Goal: Information Seeking & Learning: Compare options

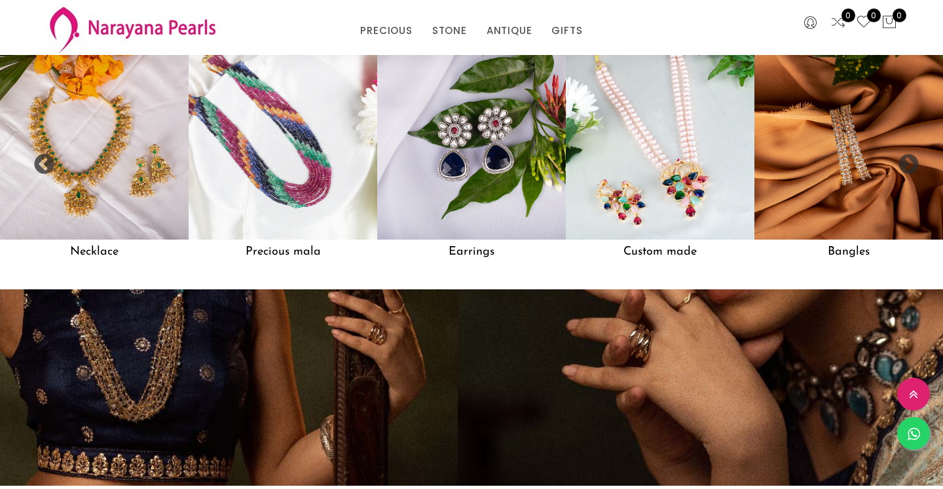
scroll to position [1135, 0]
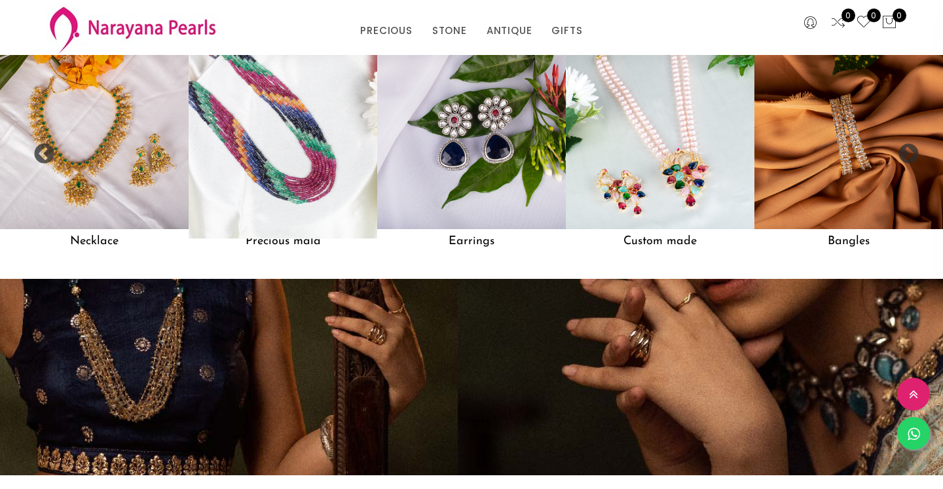
click at [279, 164] on img at bounding box center [283, 135] width 208 height 208
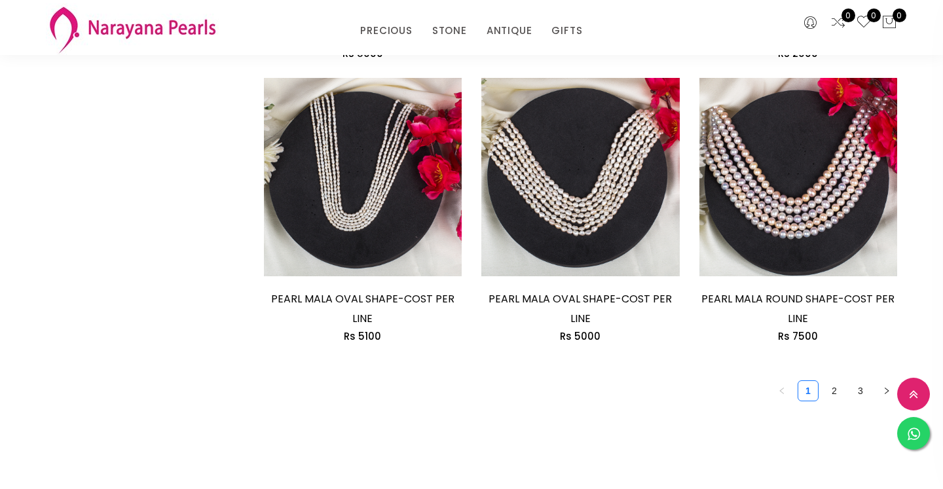
scroll to position [1823, 0]
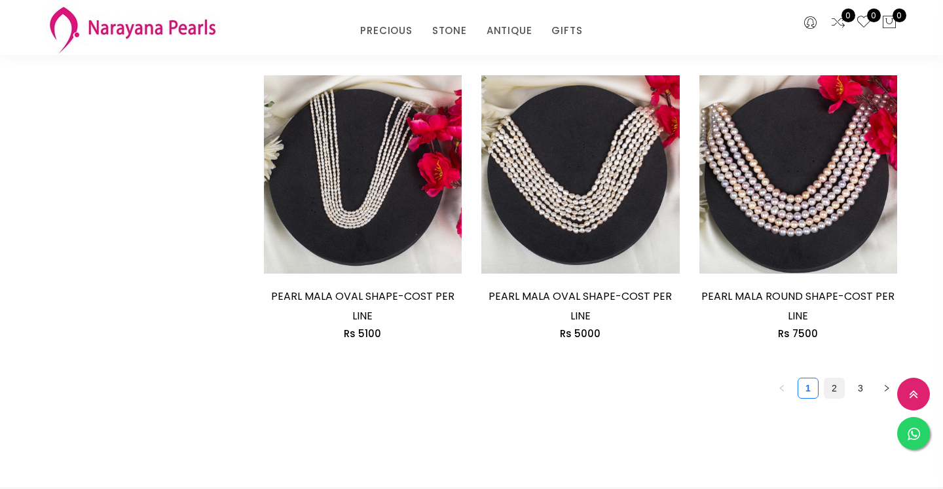
click at [835, 393] on link "2" at bounding box center [834, 388] width 20 height 20
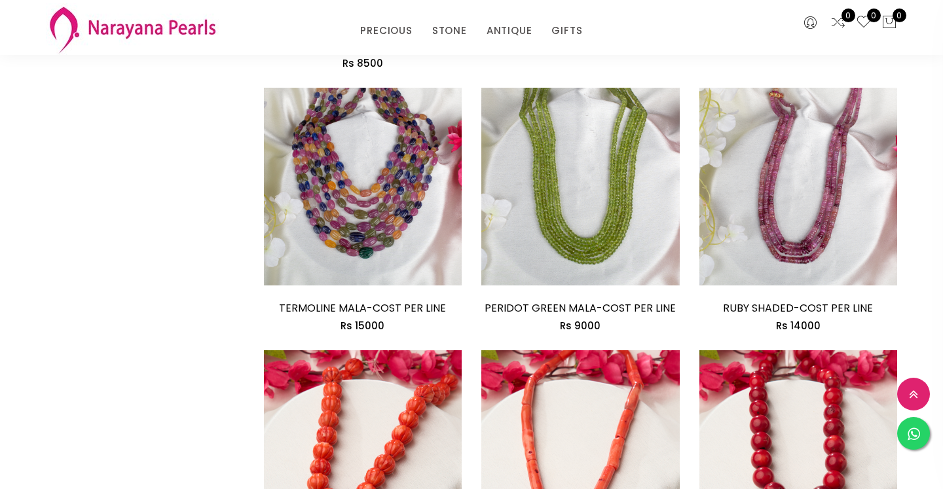
scroll to position [1490, 0]
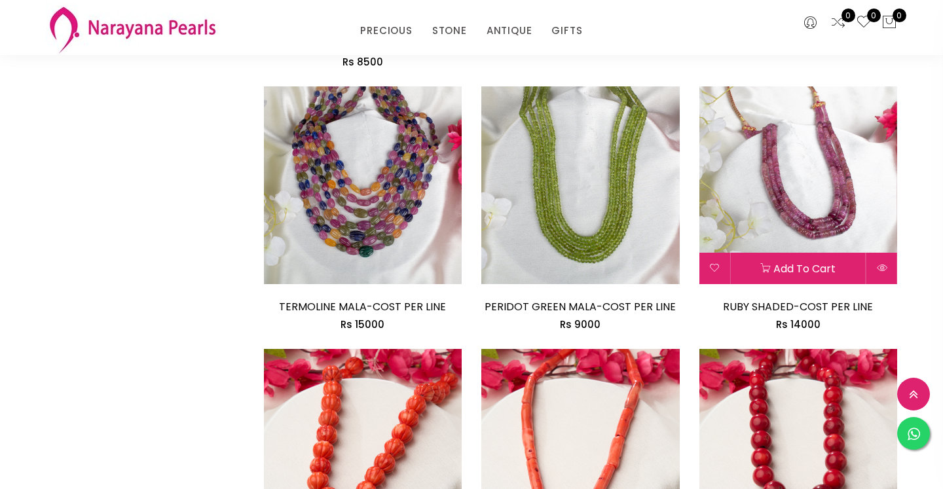
click at [791, 228] on img at bounding box center [798, 185] width 198 height 198
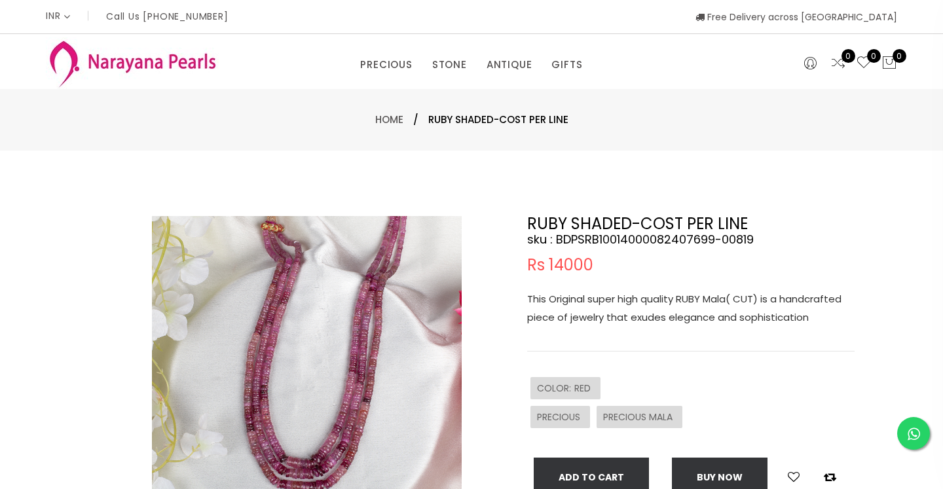
click at [369, 294] on img at bounding box center [307, 371] width 310 height 310
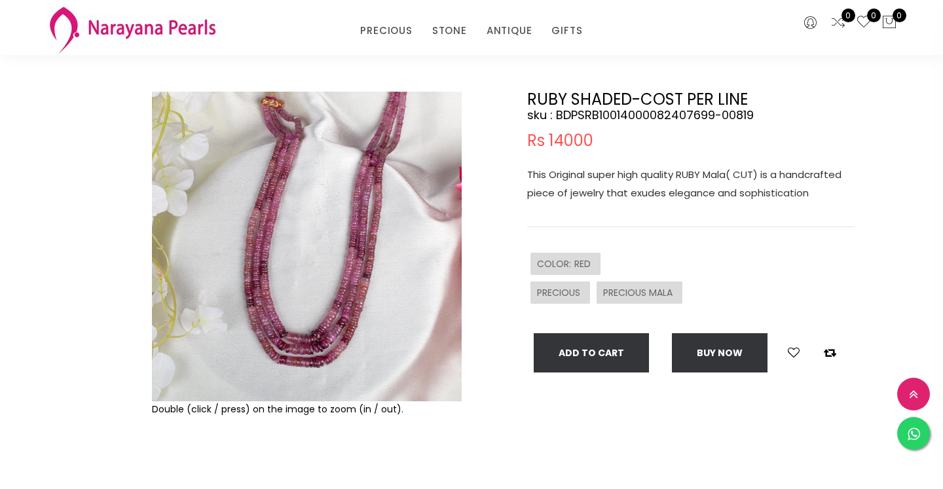
scroll to position [75, 0]
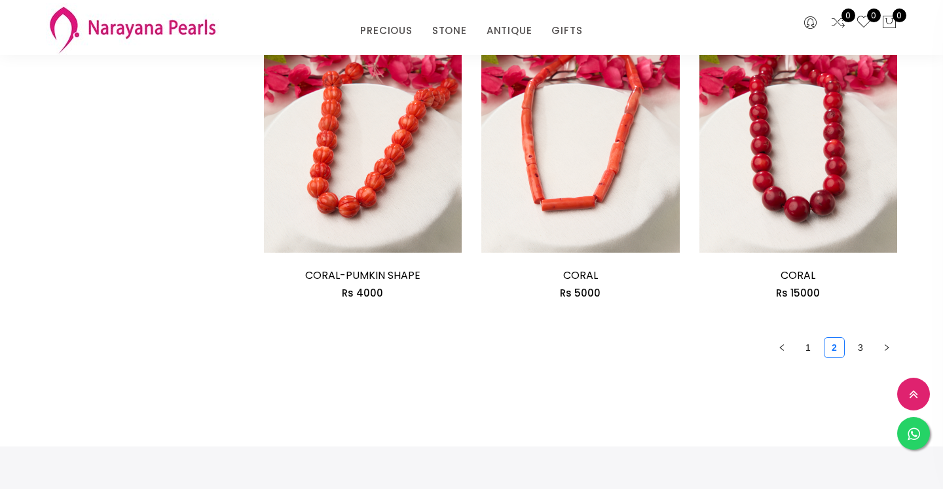
scroll to position [1787, 0]
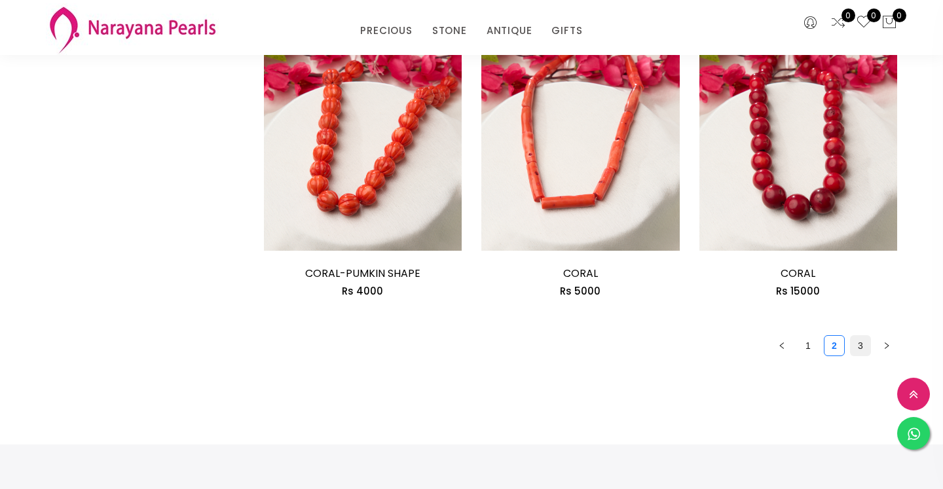
click at [860, 346] on link "3" at bounding box center [860, 346] width 20 height 20
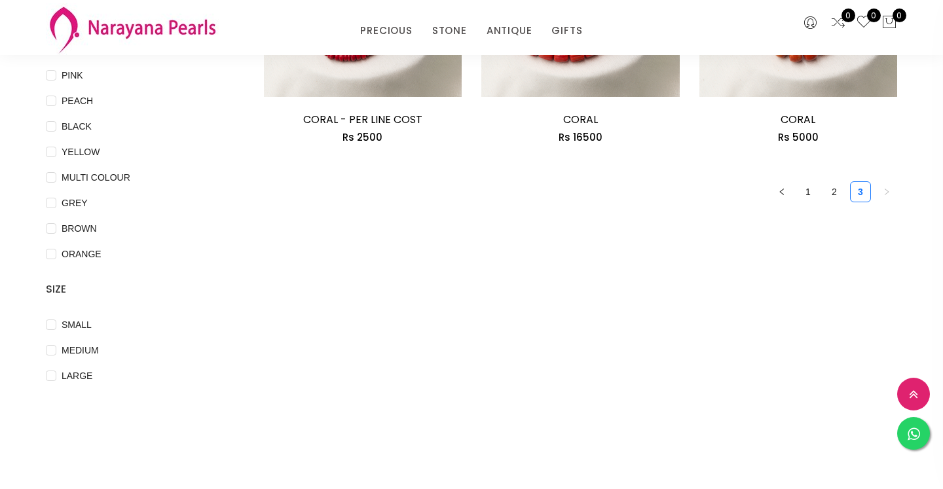
scroll to position [306, 0]
click at [808, 185] on link "1" at bounding box center [808, 191] width 20 height 20
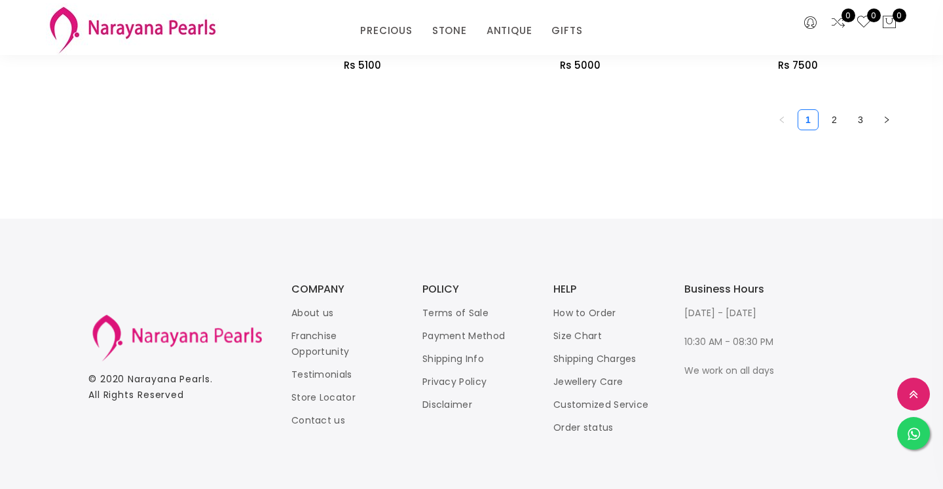
scroll to position [2092, 0]
click at [832, 117] on link "2" at bounding box center [834, 119] width 20 height 20
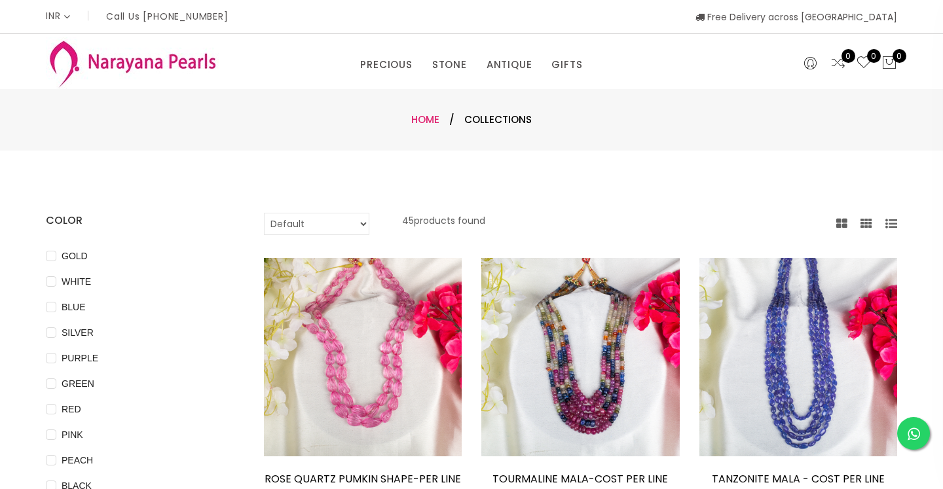
click at [425, 118] on link "Home" at bounding box center [425, 120] width 28 height 14
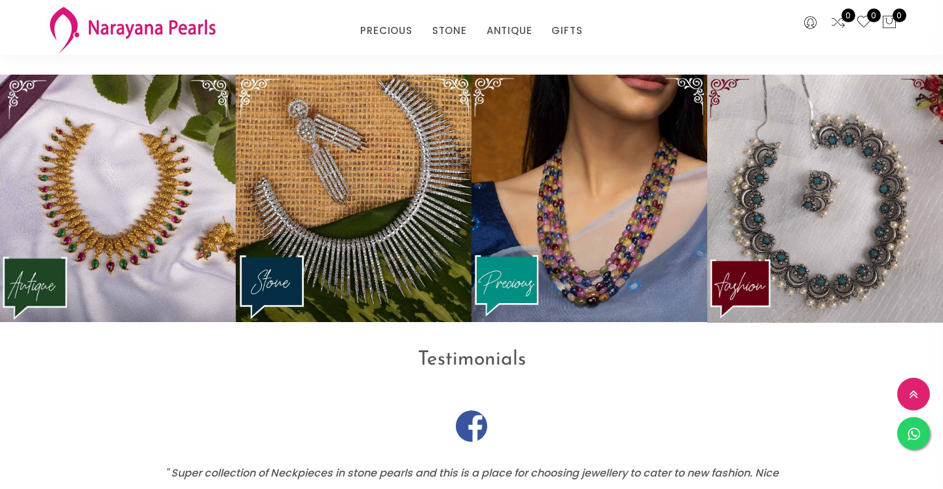
scroll to position [1623, 0]
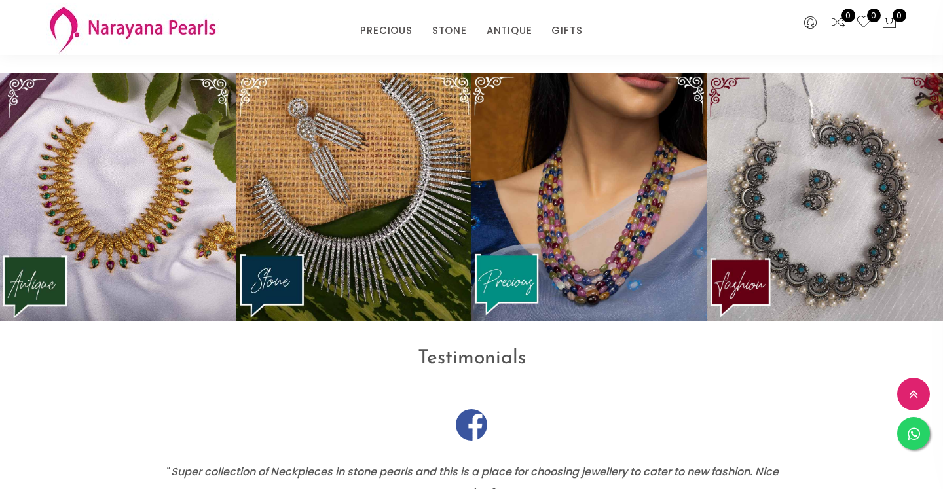
click at [566, 259] on img at bounding box center [589, 197] width 236 height 248
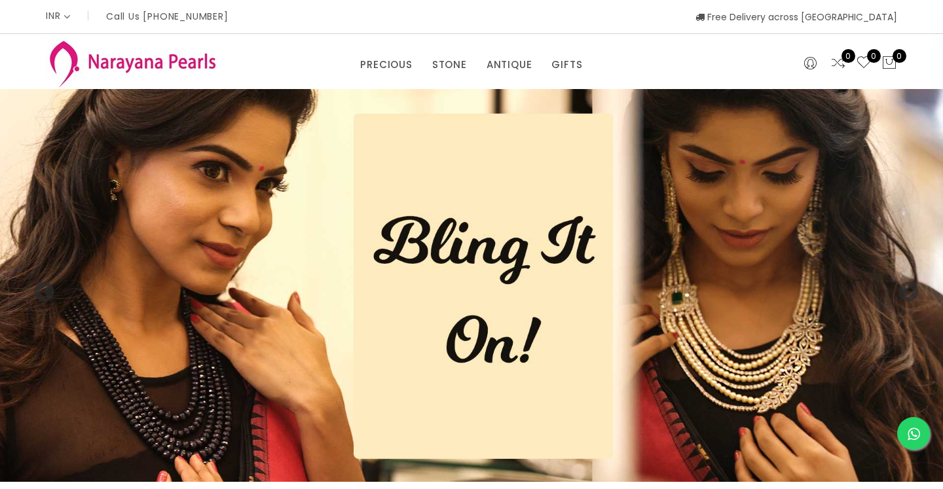
scroll to position [1623, 0]
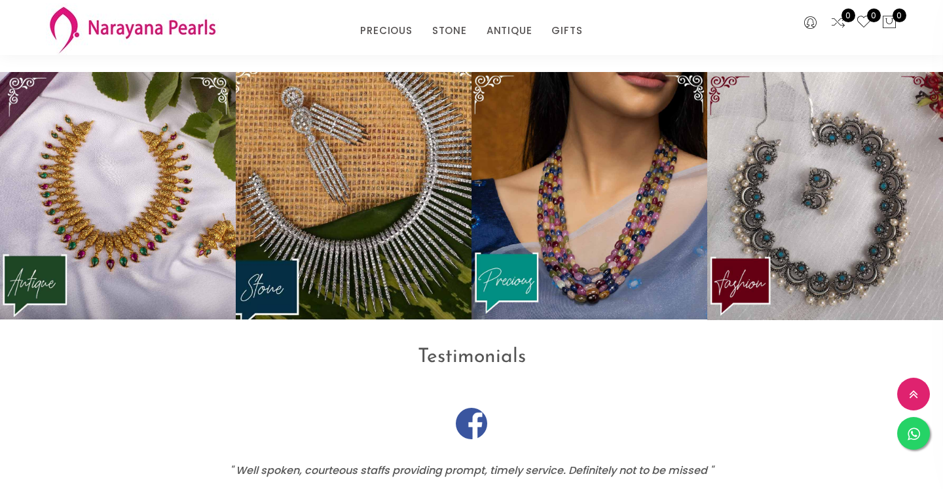
click at [374, 194] on img at bounding box center [353, 196] width 259 height 272
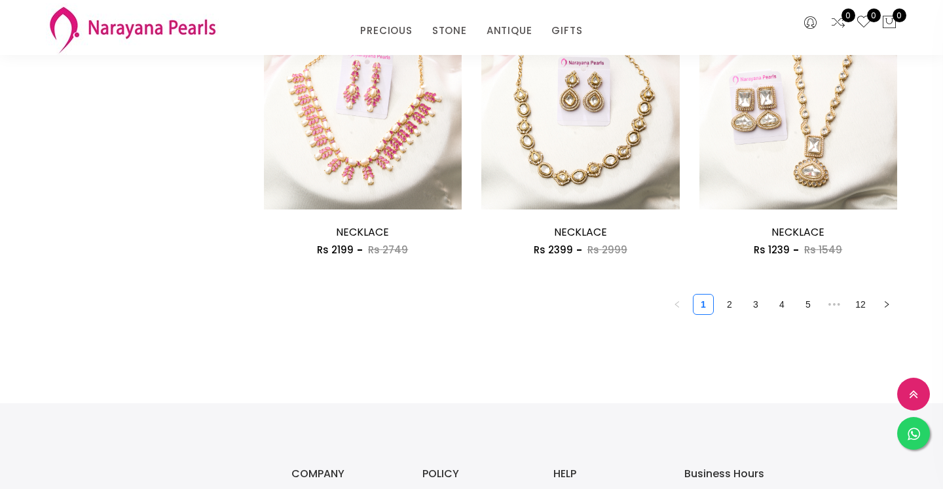
scroll to position [1764, 0]
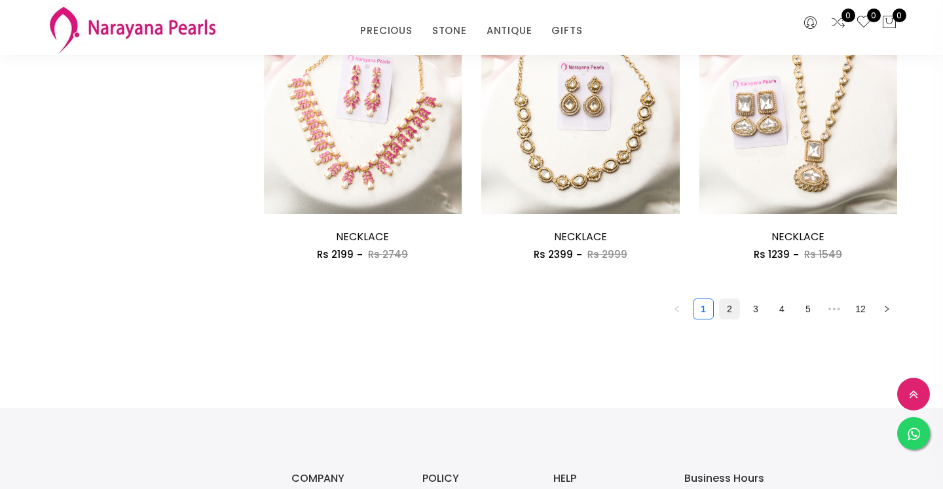
click at [729, 310] on link "2" at bounding box center [729, 309] width 20 height 20
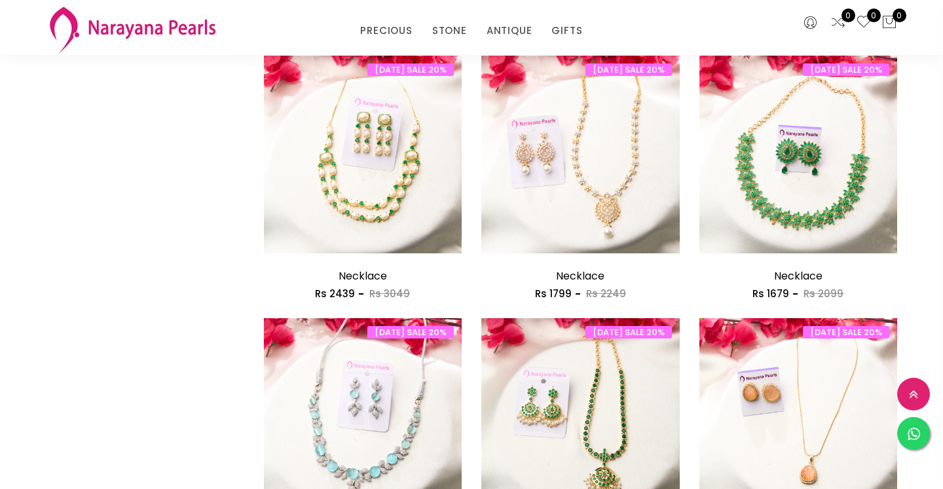
scroll to position [948, 0]
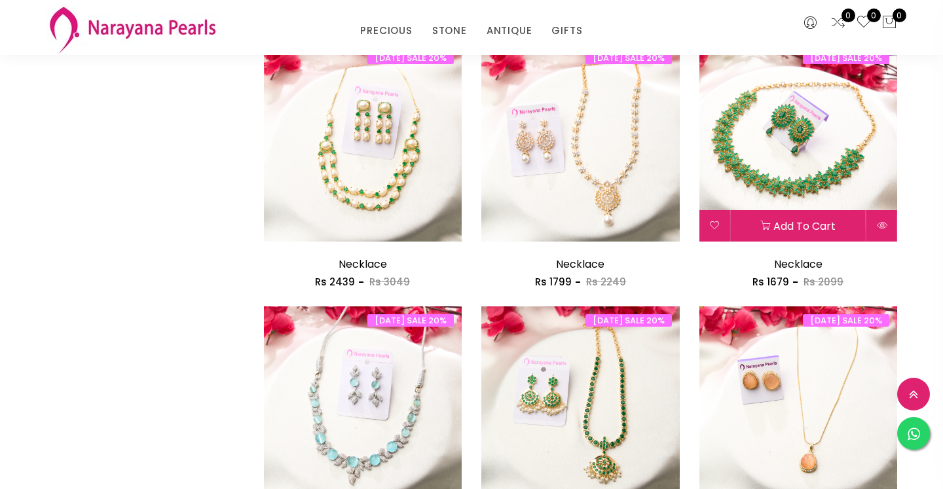
click at [795, 193] on img at bounding box center [798, 143] width 198 height 198
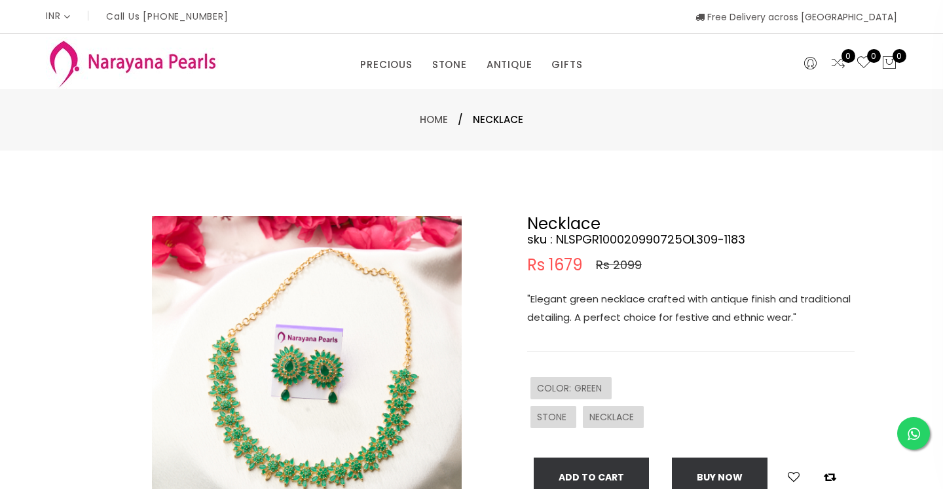
click at [311, 322] on img at bounding box center [307, 371] width 310 height 310
click at [397, 360] on img at bounding box center [307, 371] width 310 height 310
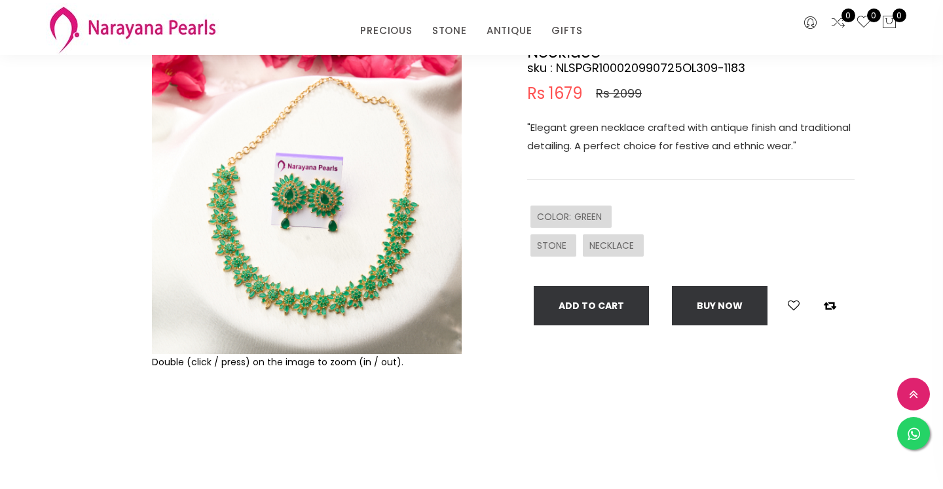
scroll to position [116, 0]
click at [371, 268] on img at bounding box center [307, 200] width 310 height 310
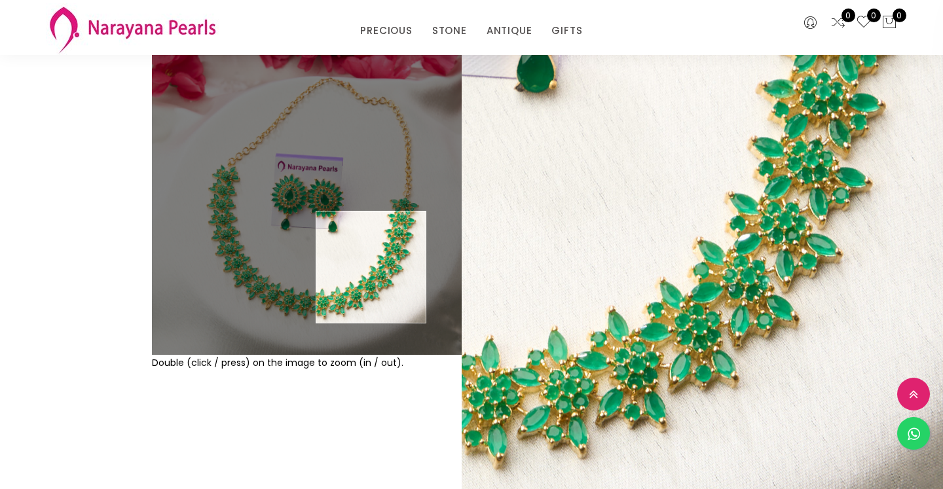
click at [371, 268] on img at bounding box center [307, 200] width 310 height 310
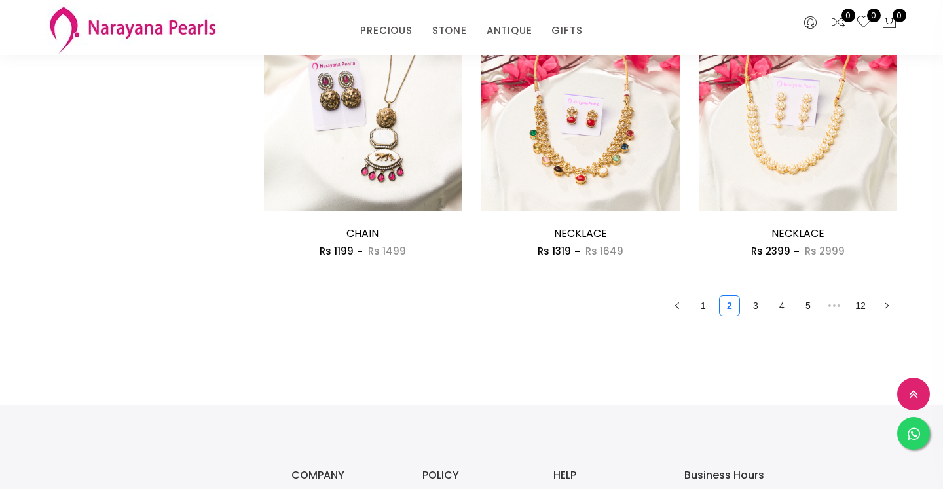
scroll to position [1768, 0]
click at [759, 308] on link "3" at bounding box center [756, 305] width 20 height 20
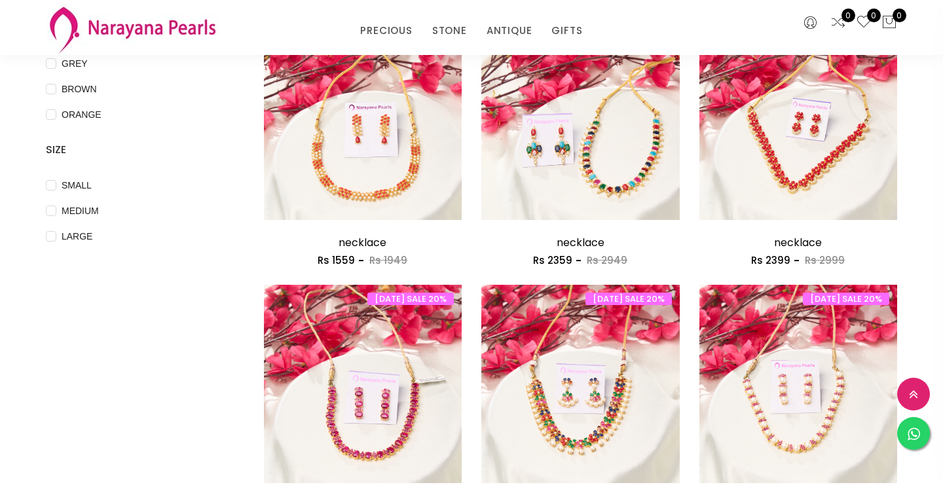
scroll to position [445, 0]
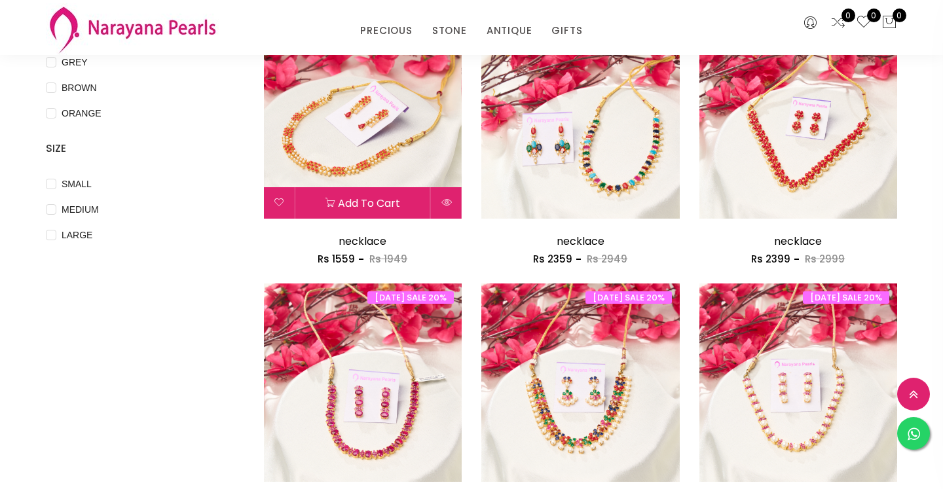
click at [395, 150] on img at bounding box center [363, 120] width 198 height 198
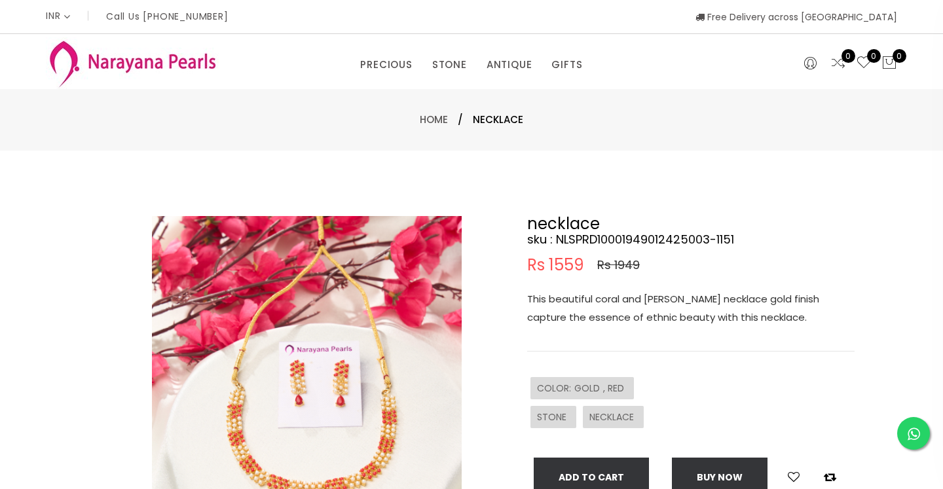
click at [365, 405] on img at bounding box center [307, 371] width 310 height 310
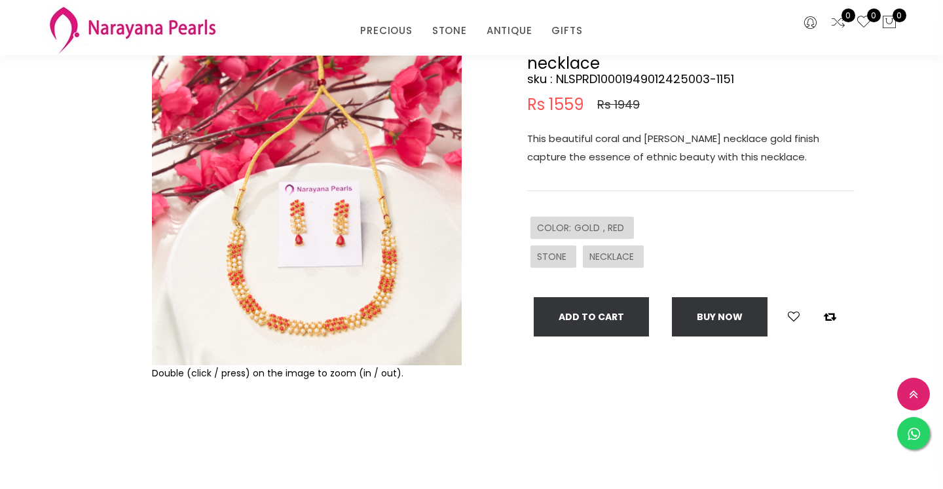
scroll to position [107, 0]
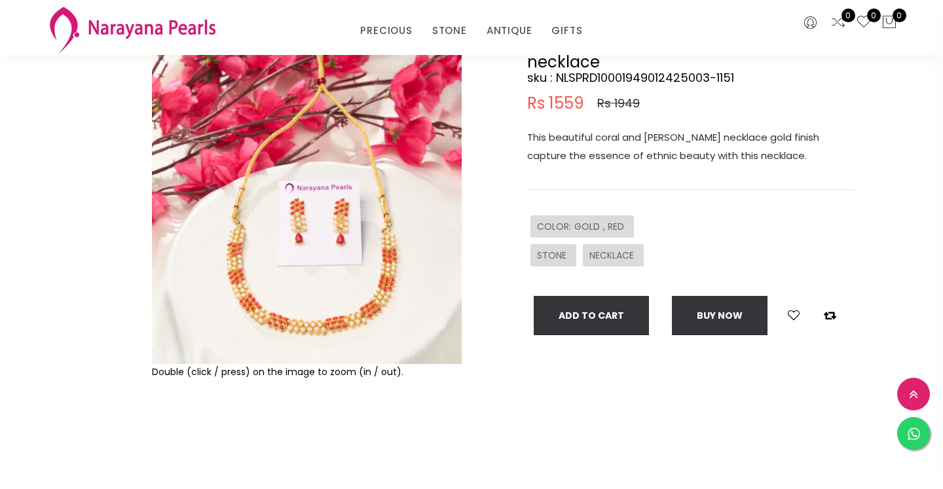
click at [352, 314] on img at bounding box center [307, 209] width 310 height 310
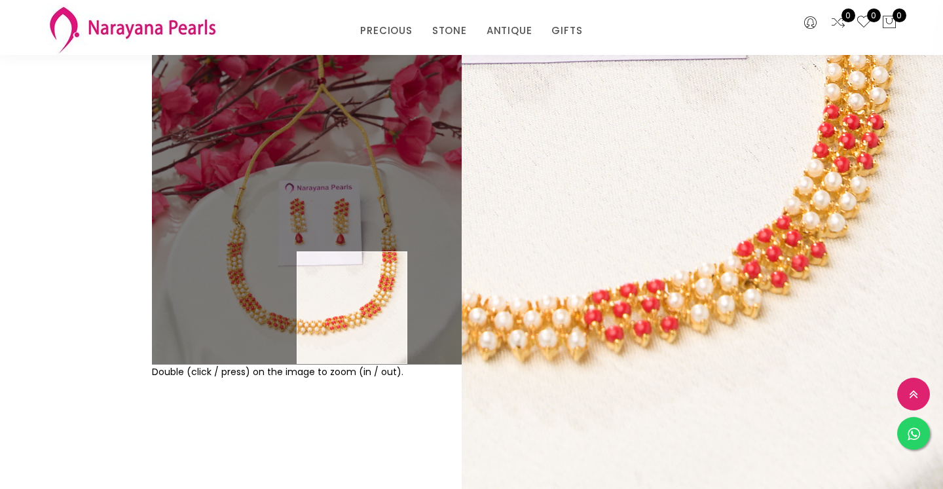
click at [352, 314] on img at bounding box center [307, 209] width 310 height 310
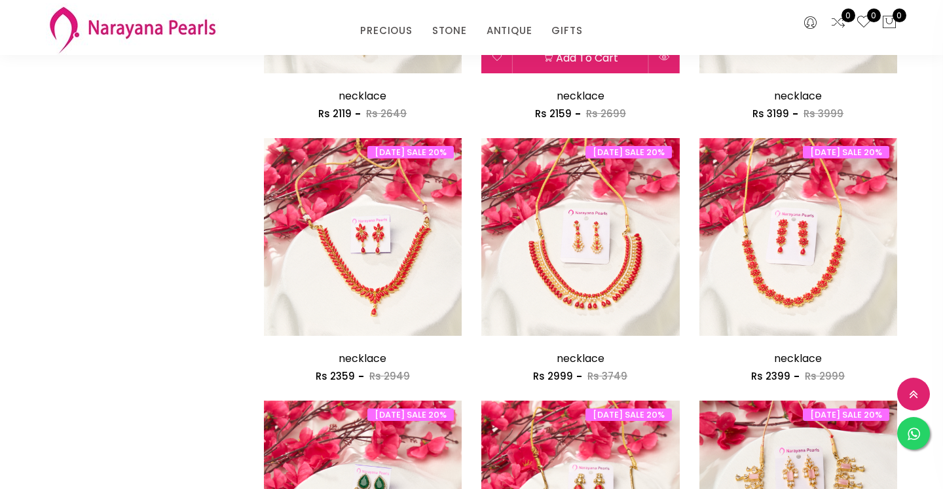
scroll to position [1380, 0]
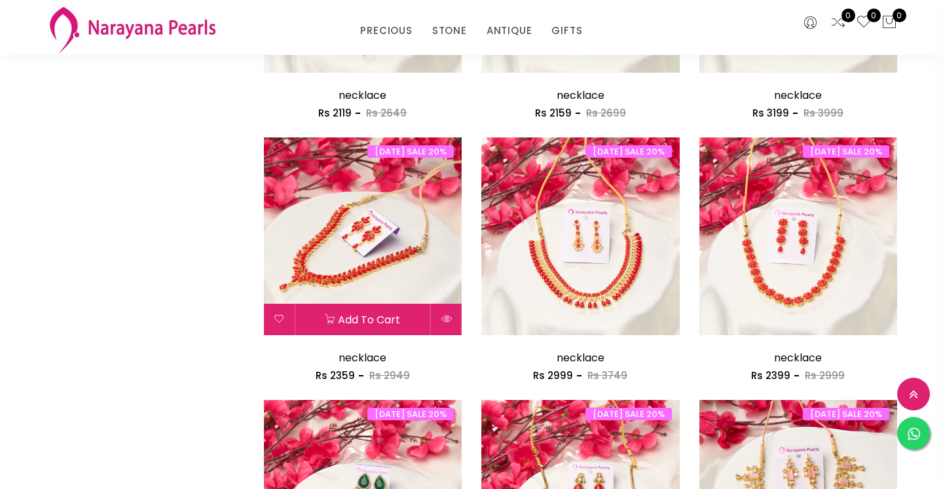
click at [384, 254] on img at bounding box center [363, 236] width 198 height 198
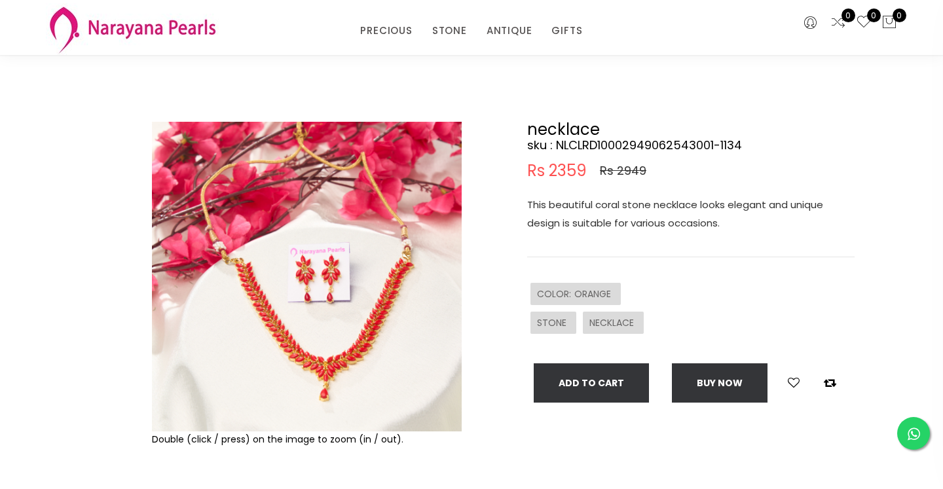
scroll to position [40, 0]
click at [380, 319] on img at bounding box center [307, 276] width 310 height 310
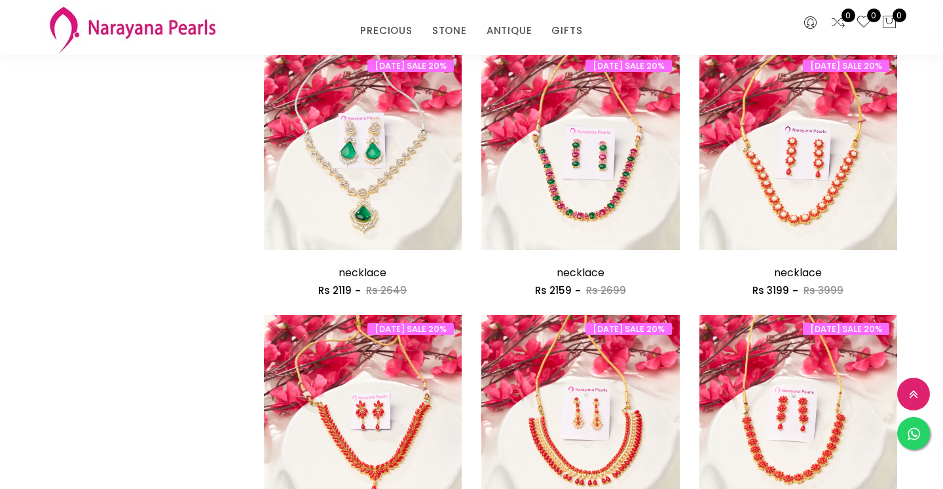
scroll to position [1294, 0]
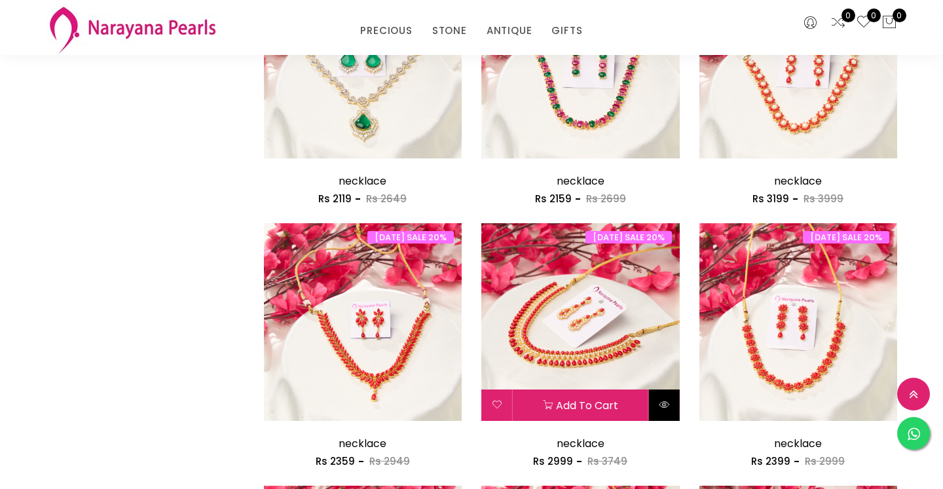
click at [666, 411] on button at bounding box center [664, 405] width 31 height 31
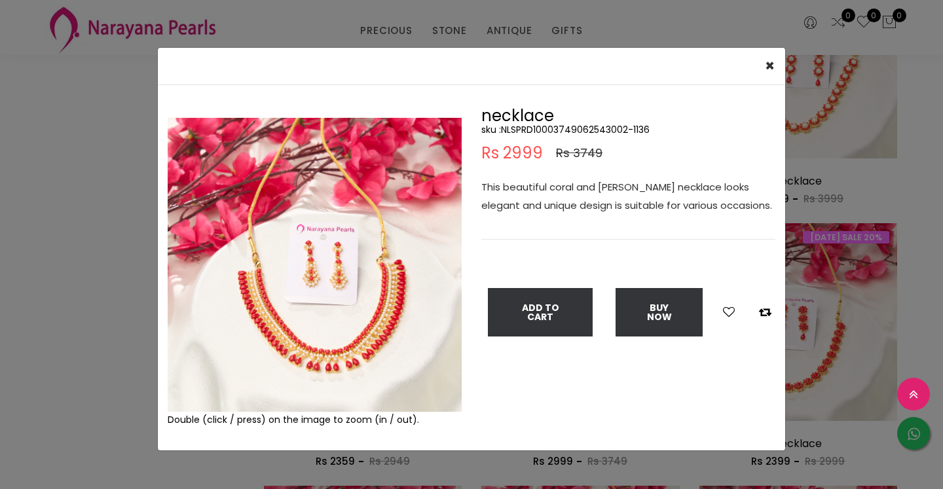
click at [410, 322] on img at bounding box center [315, 265] width 294 height 294
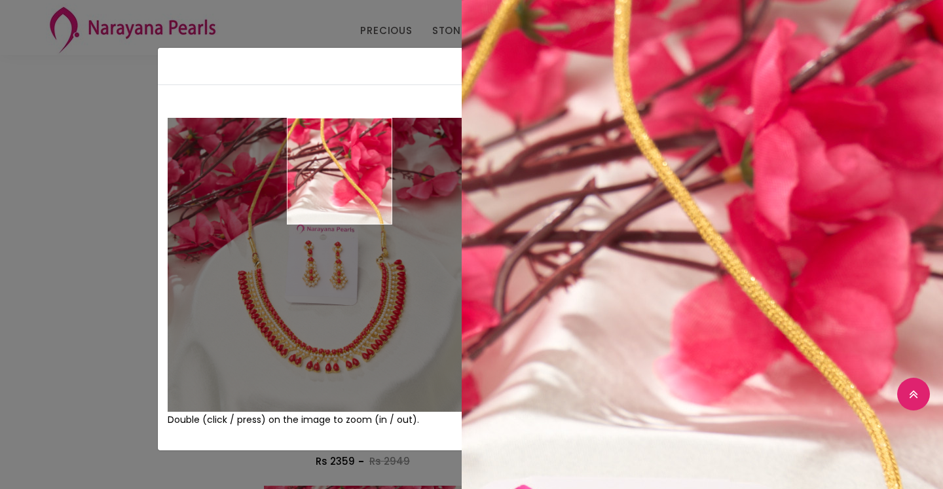
click at [354, 37] on div "× Close Double (click / press) on the image to zoom (in / out). necklace sku : …" at bounding box center [471, 244] width 943 height 489
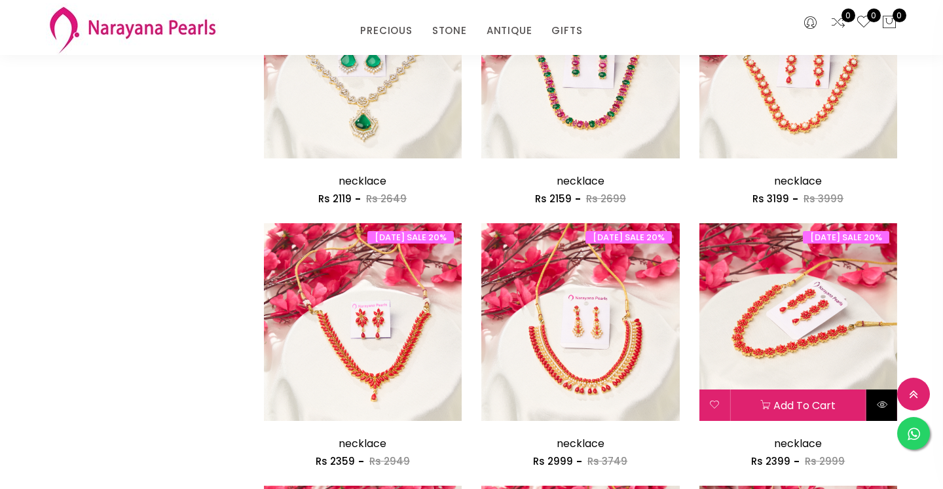
click at [878, 403] on icon at bounding box center [882, 404] width 10 height 10
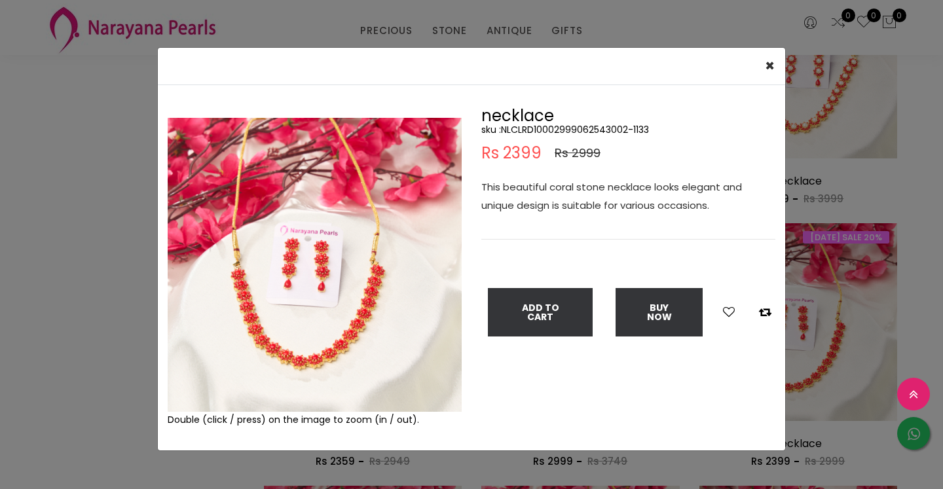
click at [351, 292] on img at bounding box center [315, 265] width 294 height 294
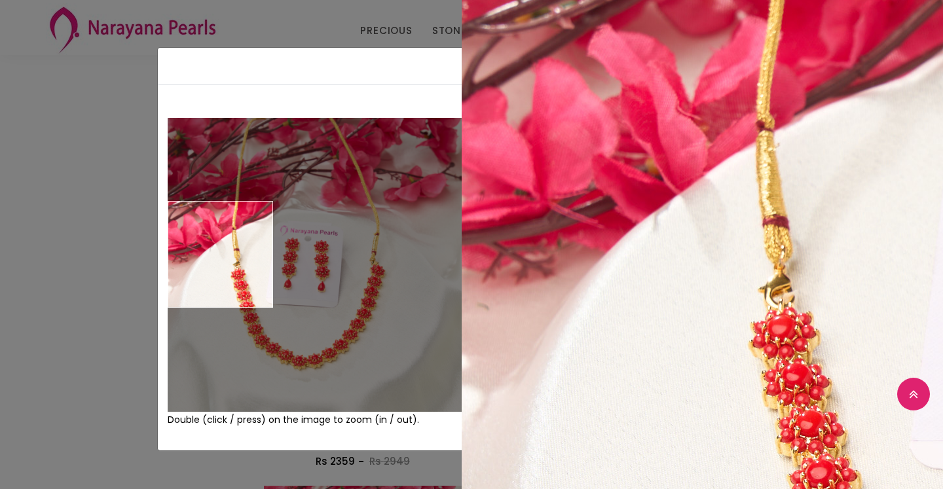
click at [77, 164] on div "× Close Double (click / press) on the image to zoom (in / out). necklace sku : …" at bounding box center [471, 244] width 943 height 489
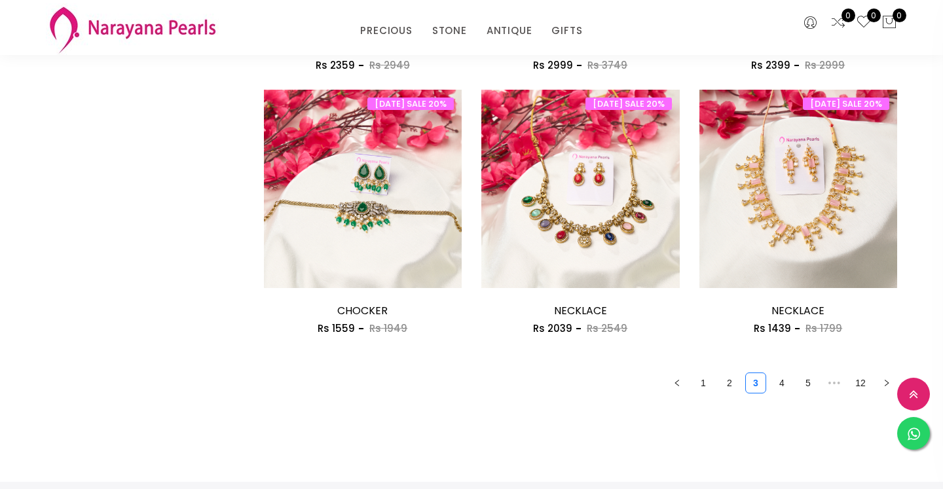
scroll to position [1691, 0]
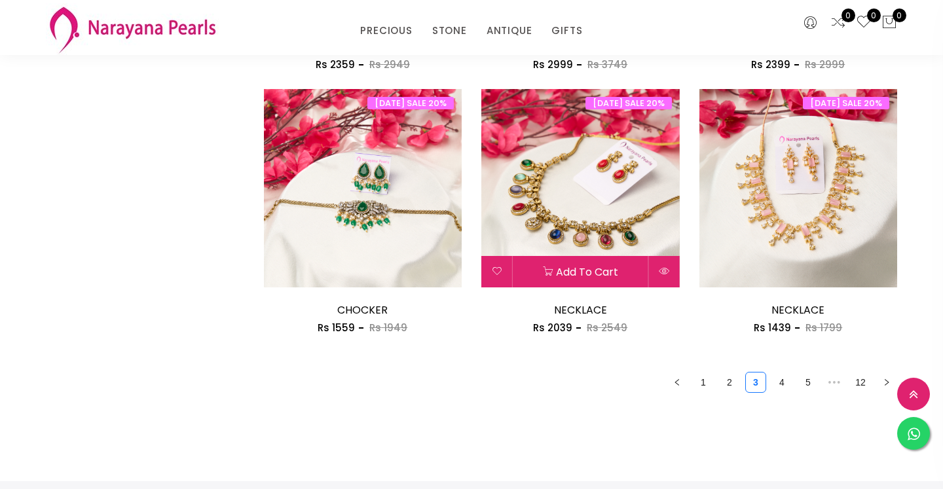
click at [575, 225] on img at bounding box center [580, 188] width 198 height 198
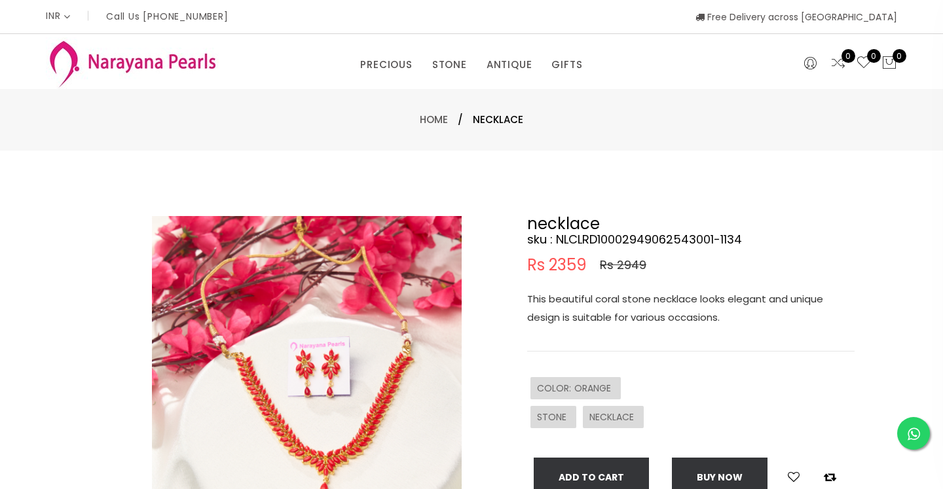
click at [575, 225] on h2 "necklace" at bounding box center [690, 224] width 327 height 16
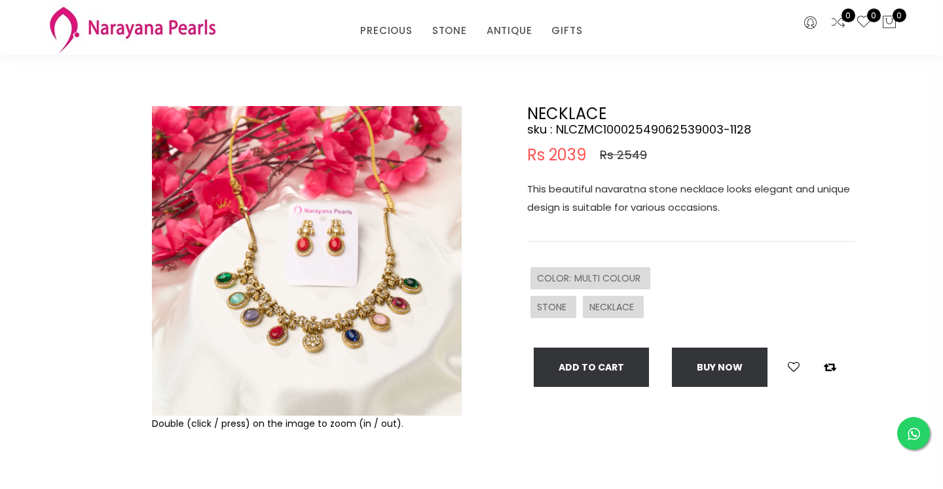
scroll to position [82, 0]
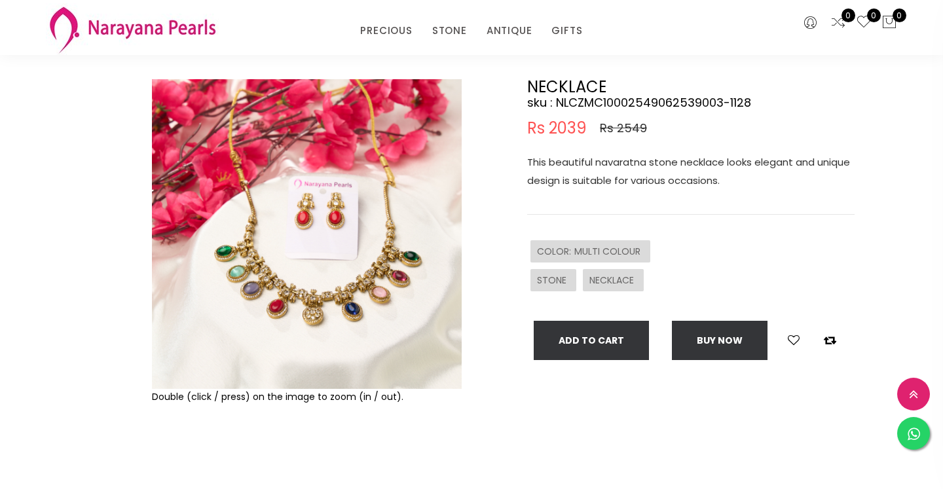
click at [375, 282] on img at bounding box center [307, 234] width 310 height 310
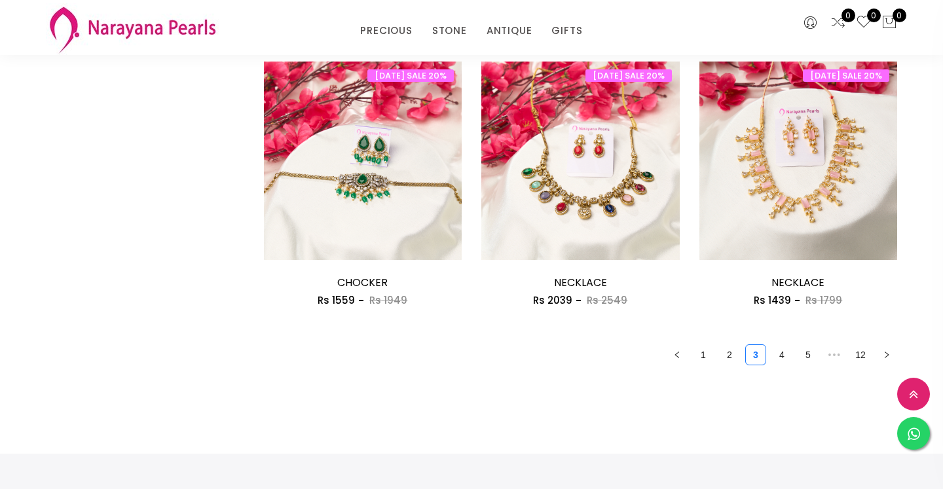
scroll to position [1739, 0]
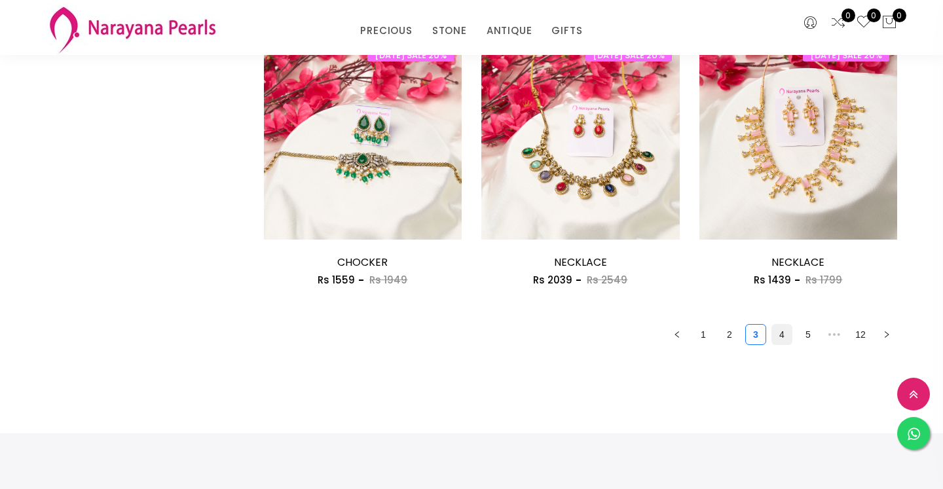
click at [788, 335] on link "4" at bounding box center [782, 335] width 20 height 20
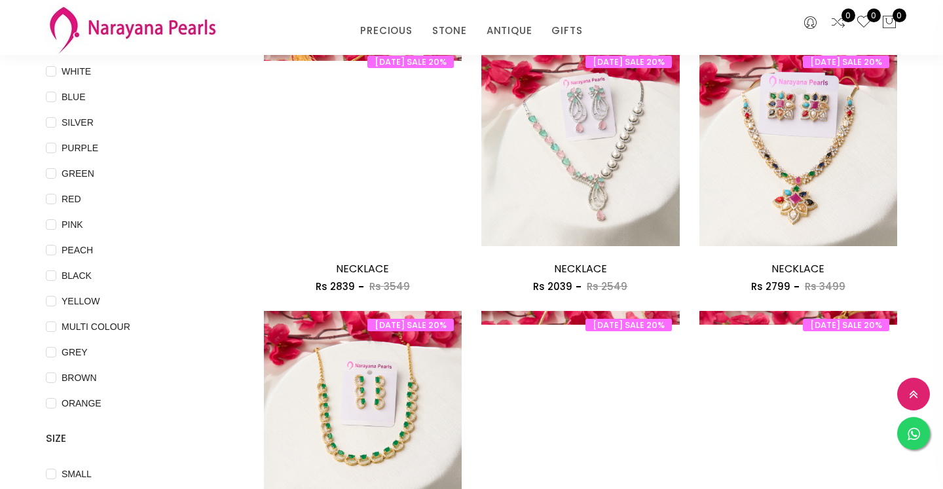
scroll to position [157, 0]
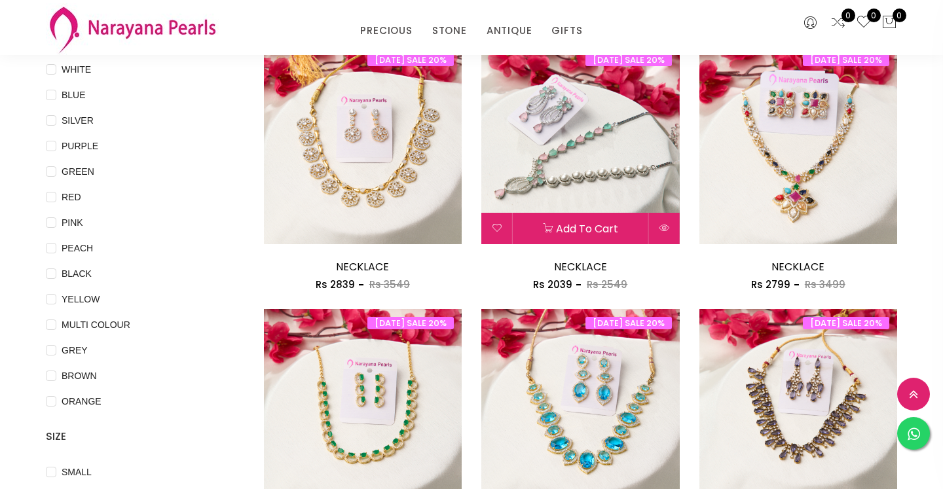
click at [592, 143] on img at bounding box center [580, 145] width 198 height 198
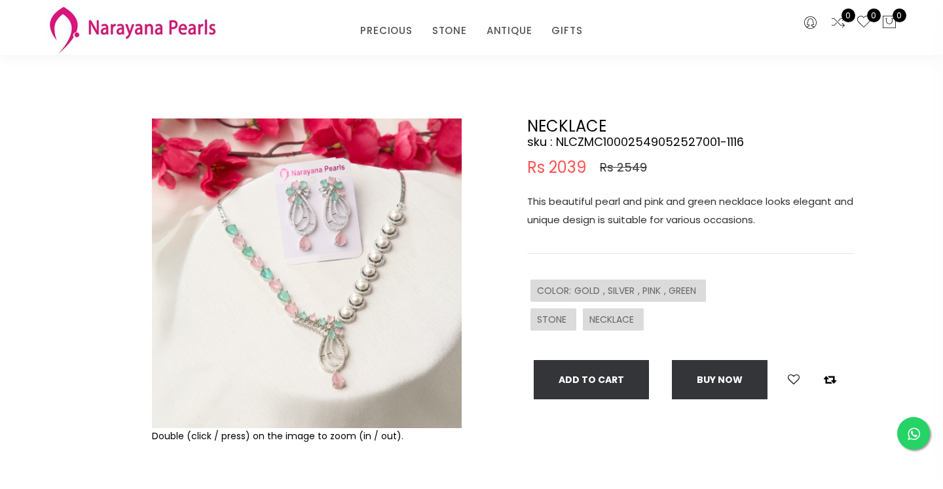
scroll to position [45, 0]
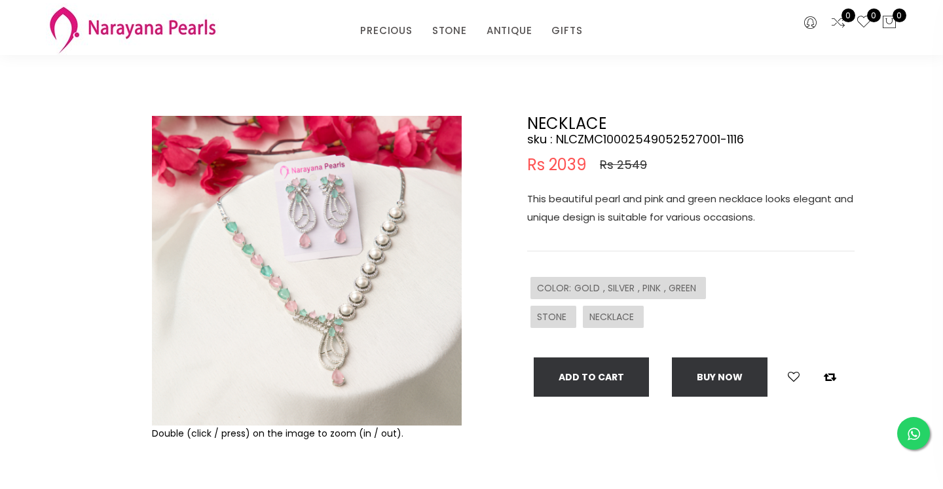
click at [399, 261] on img at bounding box center [307, 271] width 310 height 310
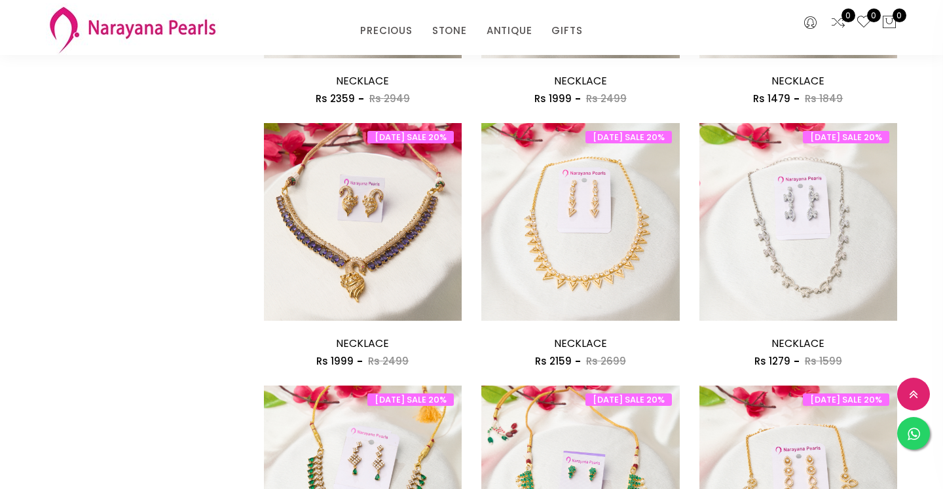
scroll to position [870, 0]
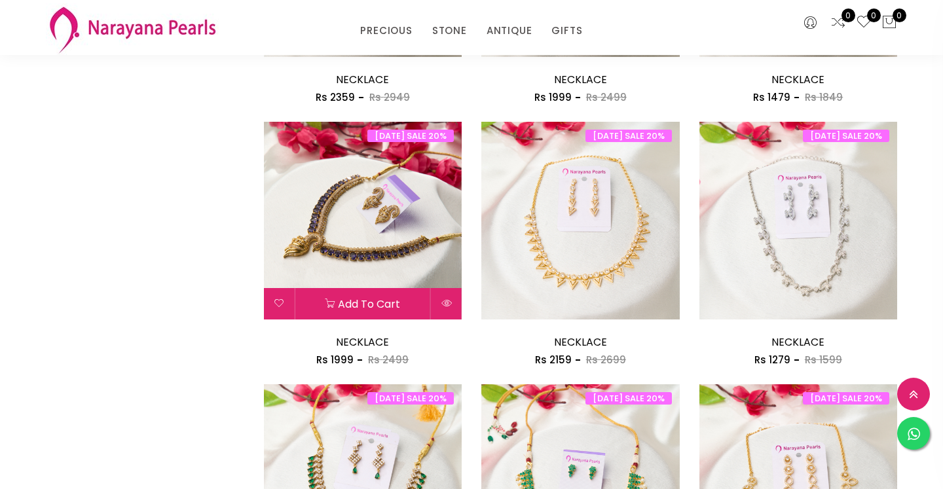
click at [409, 215] on img at bounding box center [363, 221] width 198 height 198
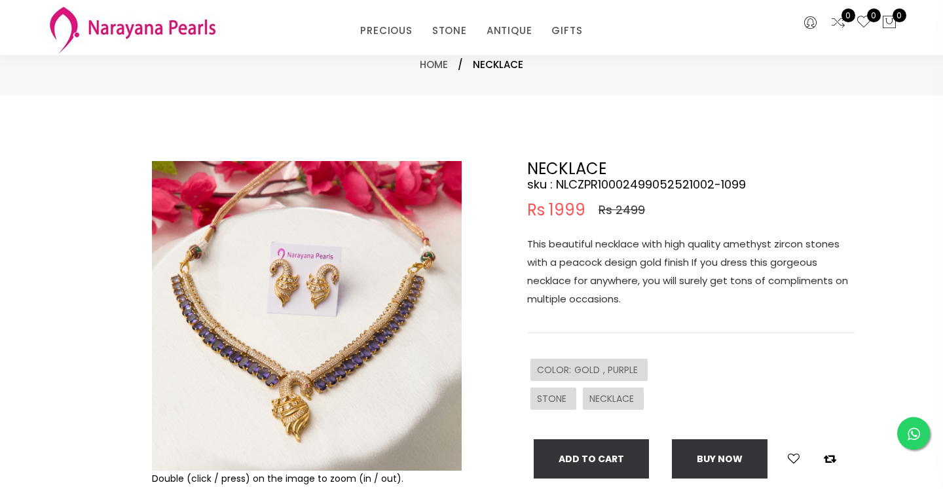
scroll to position [67, 0]
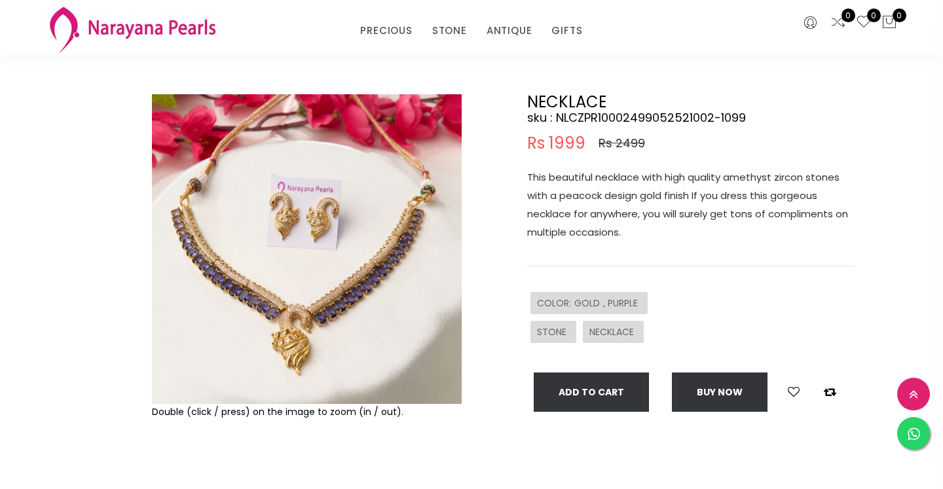
click at [429, 312] on img at bounding box center [307, 249] width 310 height 310
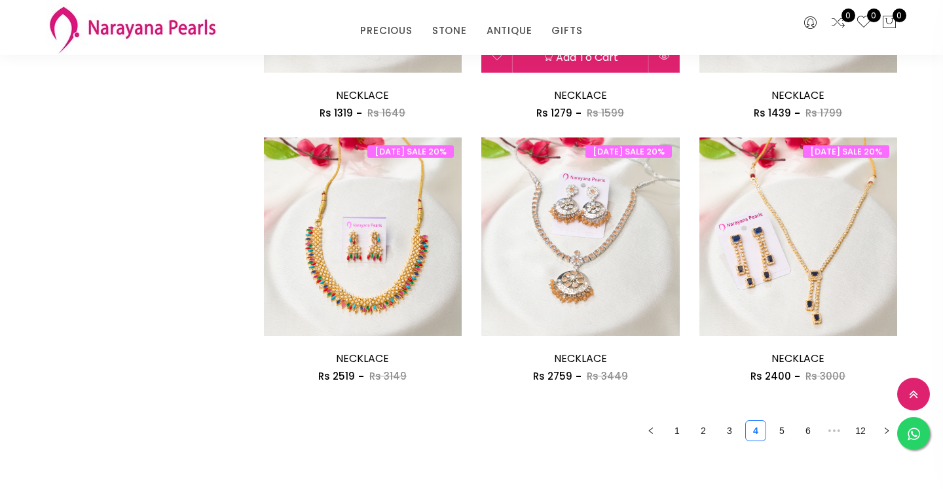
scroll to position [1645, 0]
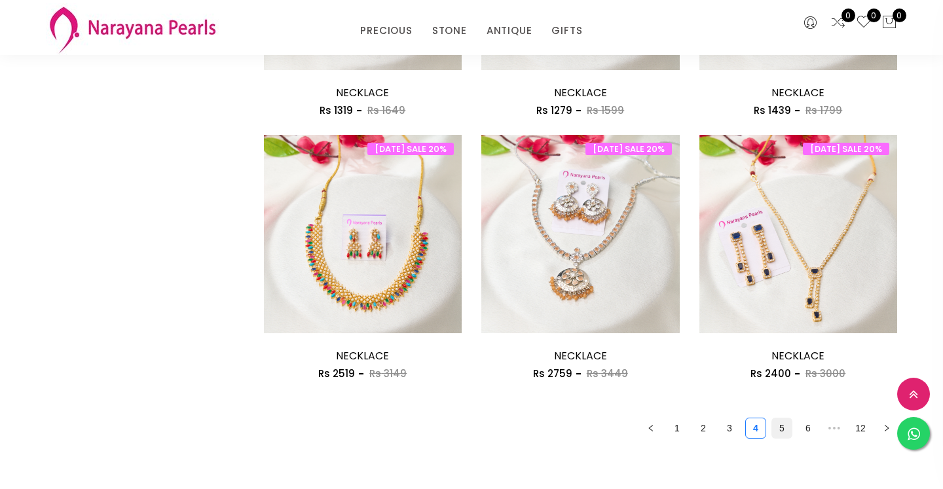
click at [785, 436] on link "5" at bounding box center [782, 428] width 20 height 20
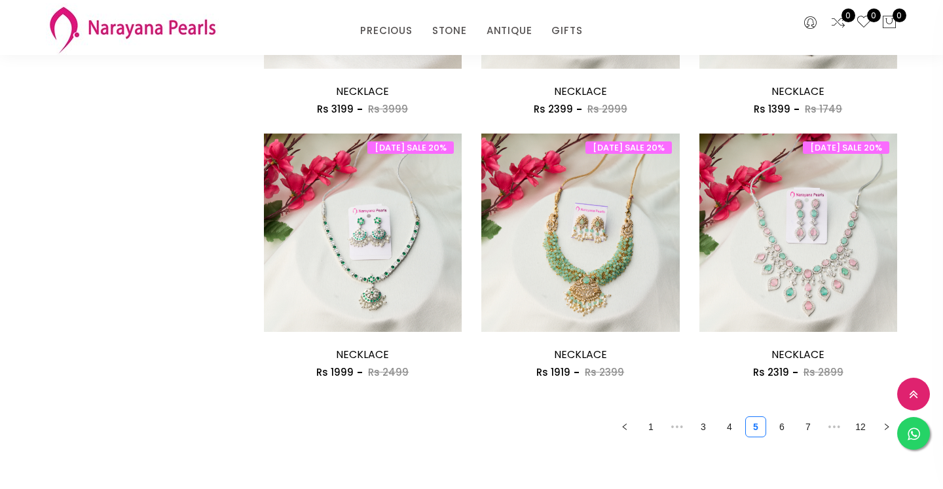
scroll to position [1642, 0]
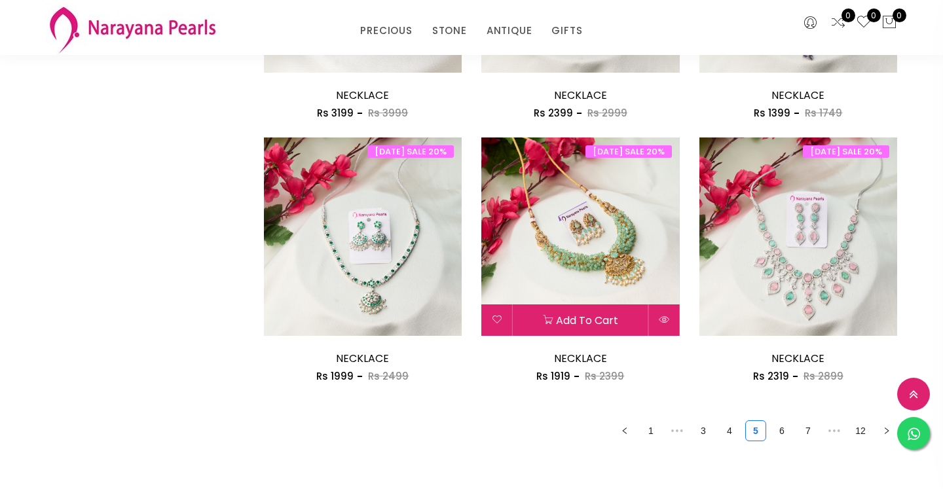
click at [573, 217] on img at bounding box center [580, 236] width 198 height 198
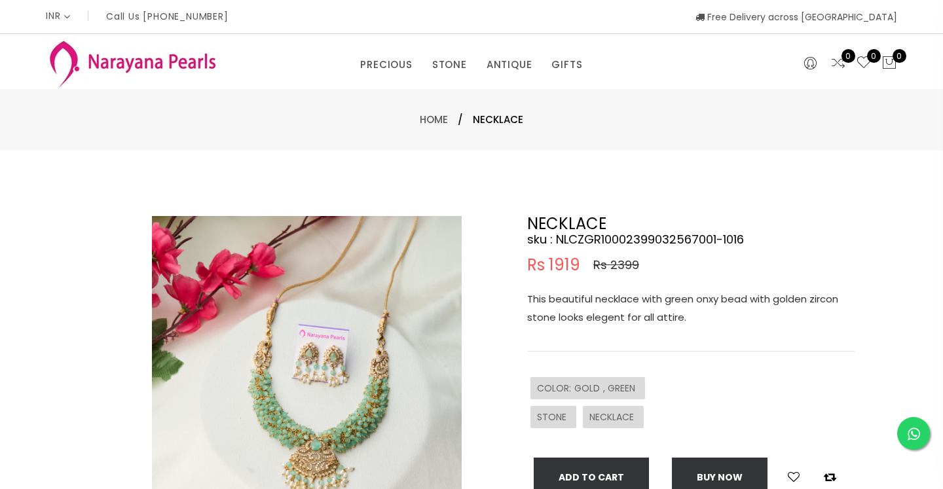
click at [405, 390] on img at bounding box center [307, 371] width 310 height 310
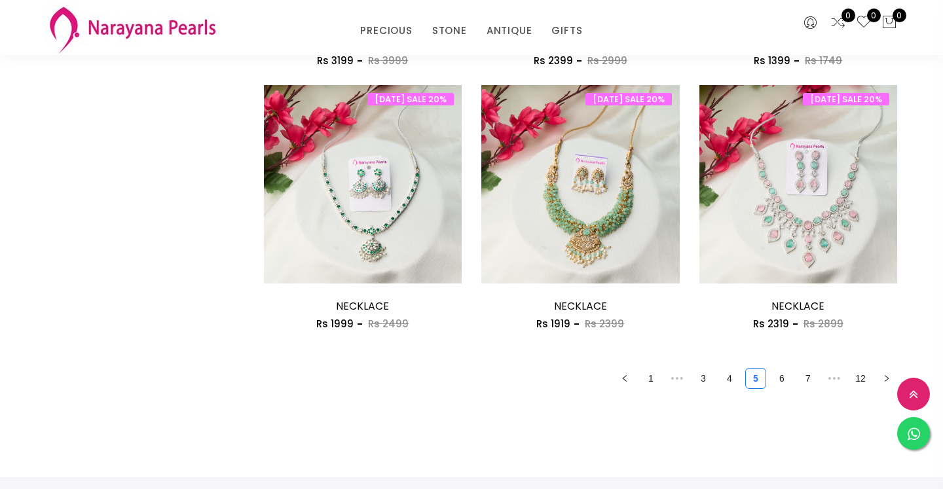
scroll to position [1696, 0]
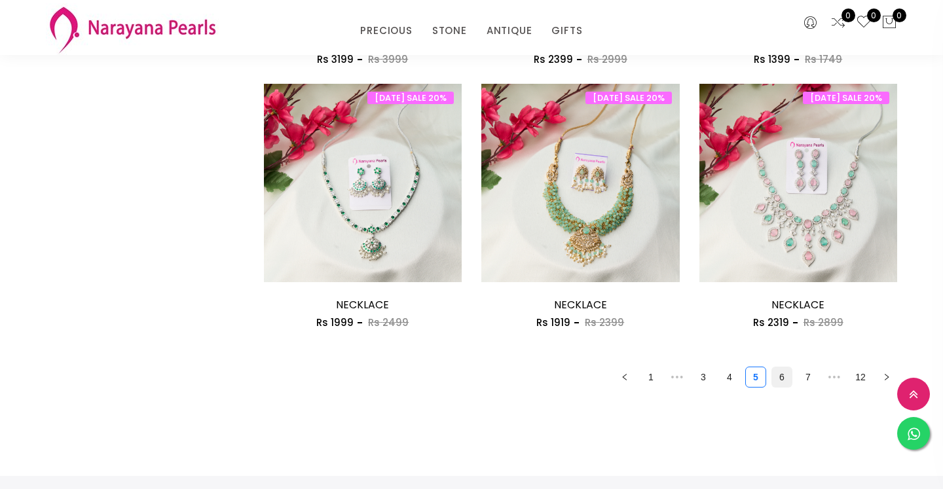
click at [781, 382] on link "6" at bounding box center [782, 377] width 20 height 20
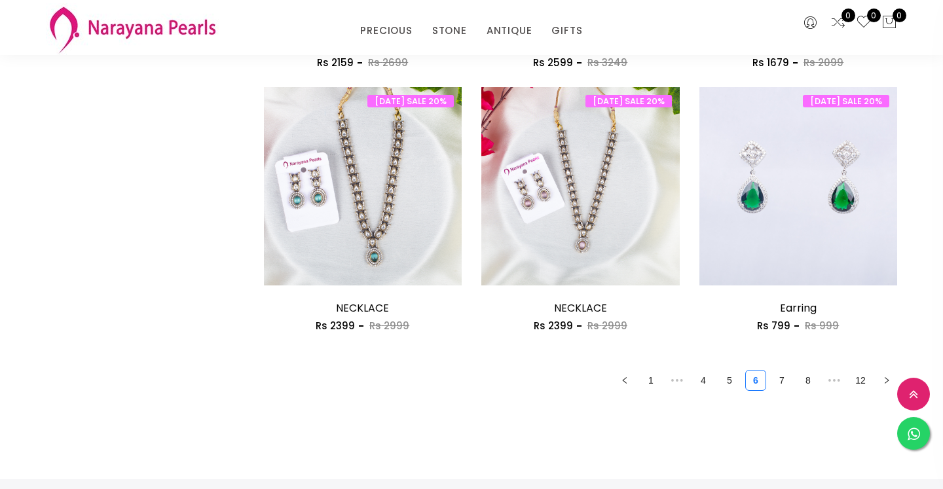
scroll to position [1698, 0]
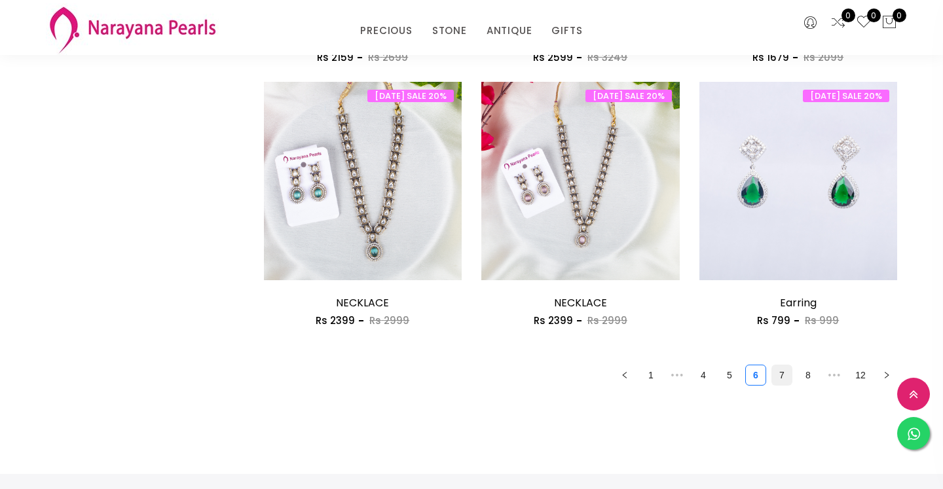
click at [783, 375] on link "7" at bounding box center [782, 375] width 20 height 20
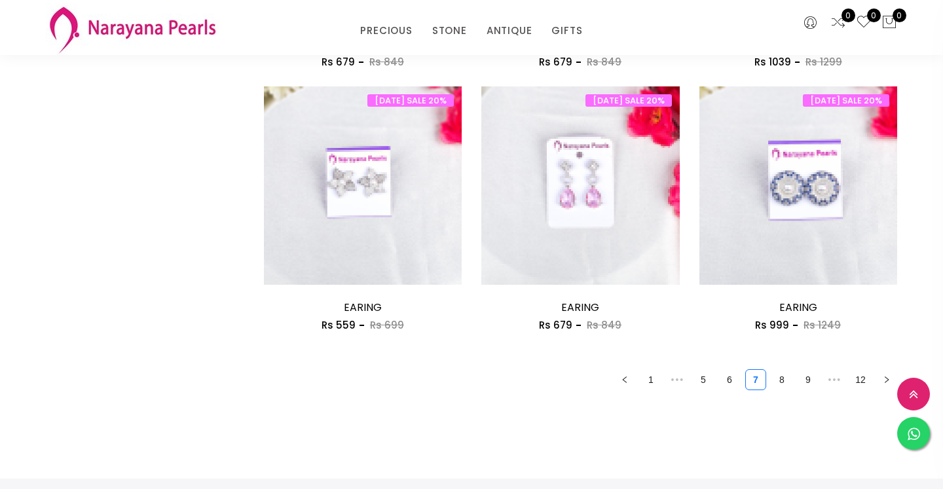
scroll to position [1694, 0]
click at [780, 377] on link "8" at bounding box center [782, 379] width 20 height 20
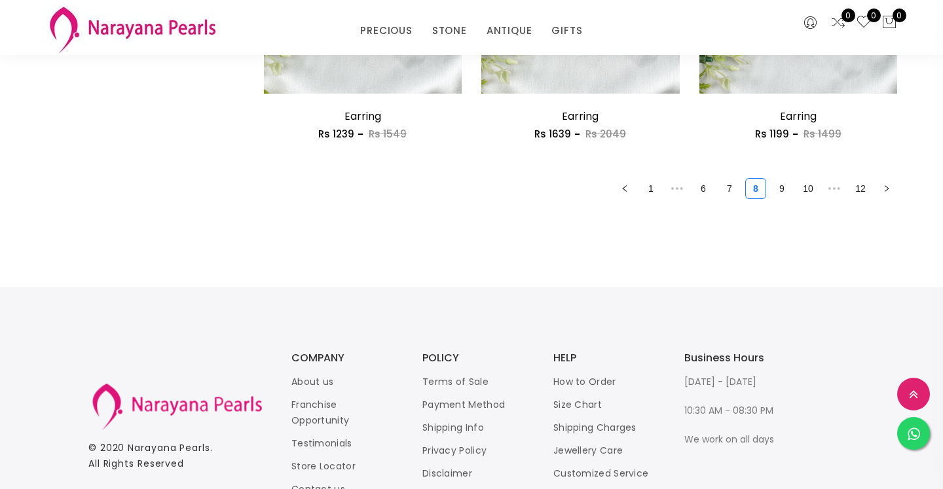
scroll to position [1898, 0]
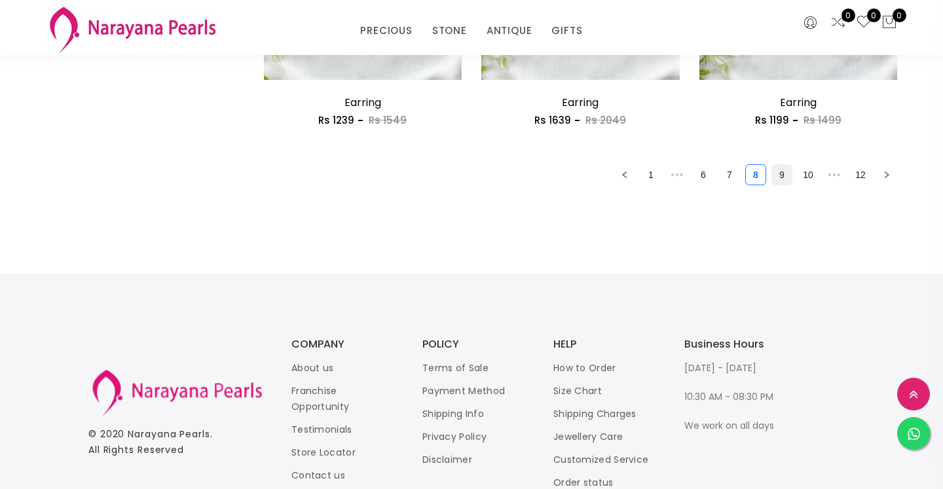
click at [779, 173] on link "9" at bounding box center [782, 175] width 20 height 20
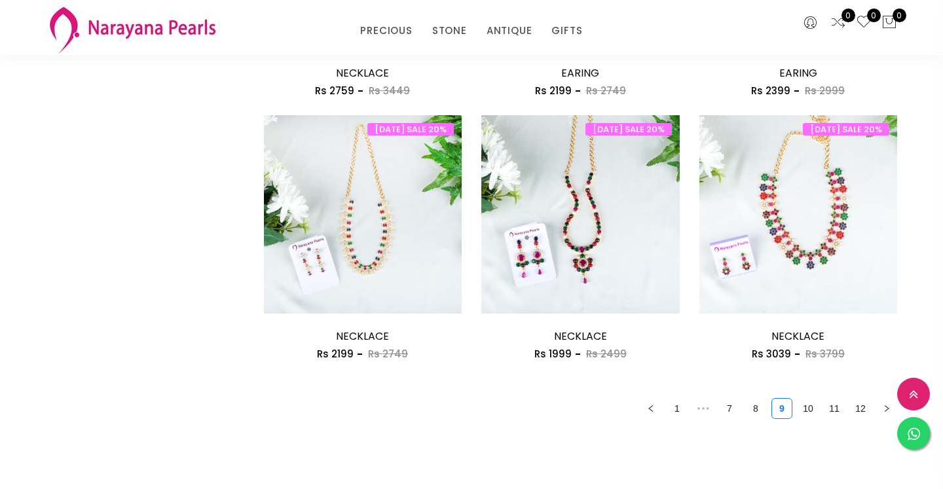
scroll to position [1696, 0]
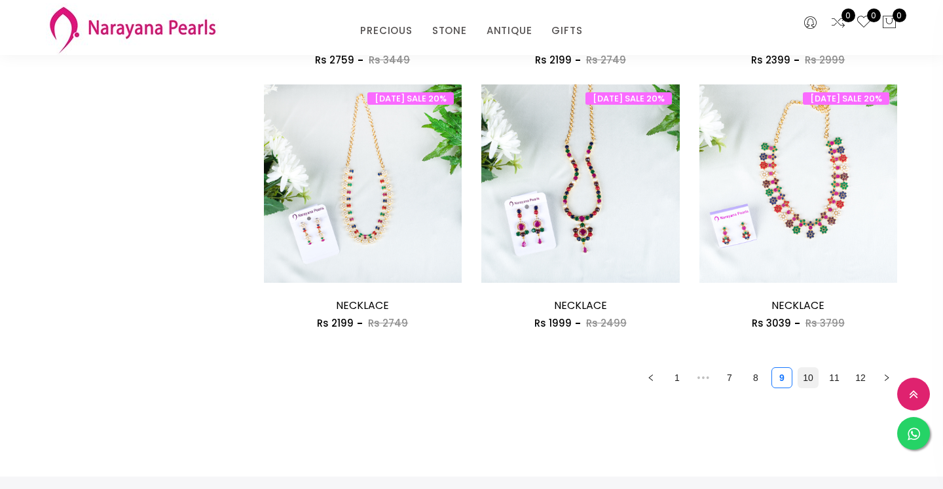
click at [809, 380] on link "10" at bounding box center [808, 378] width 20 height 20
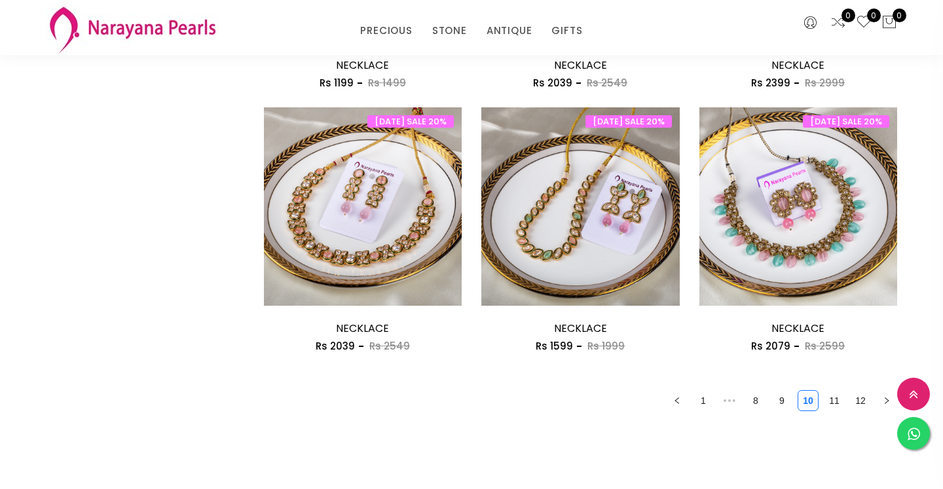
scroll to position [1676, 0]
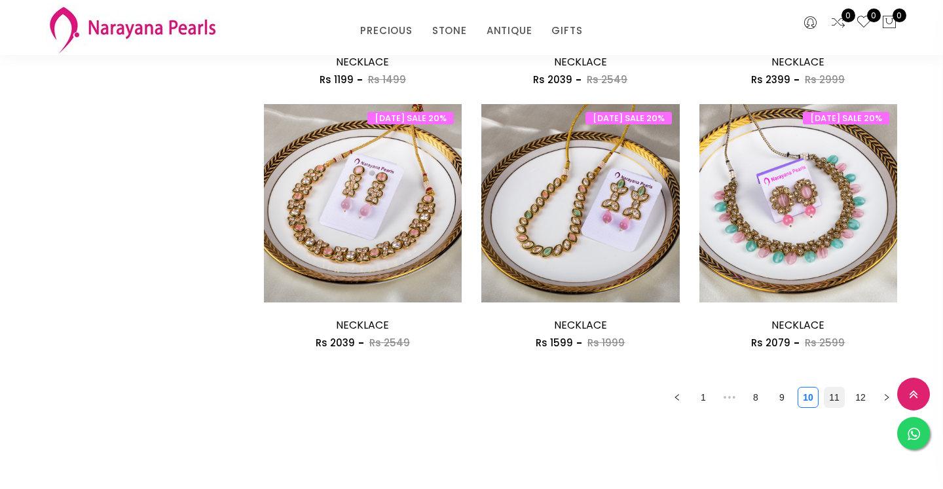
click at [832, 397] on link "11" at bounding box center [834, 398] width 20 height 20
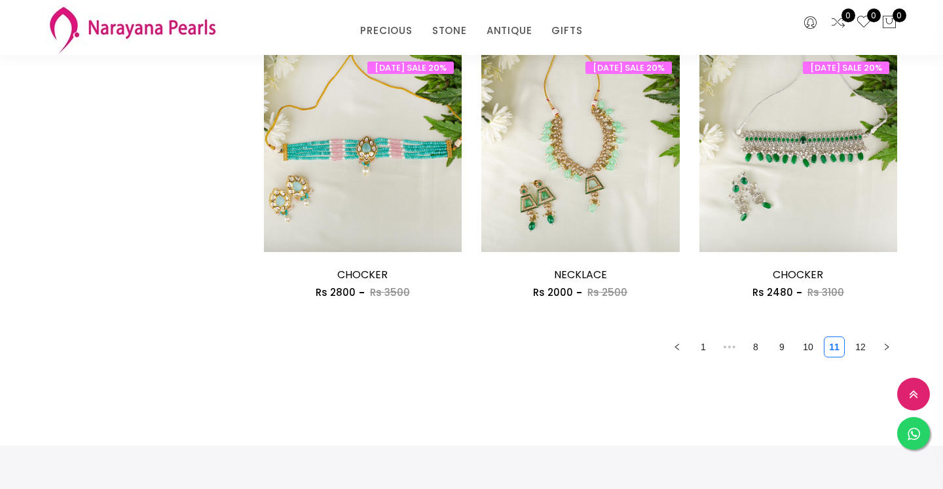
scroll to position [1967, 0]
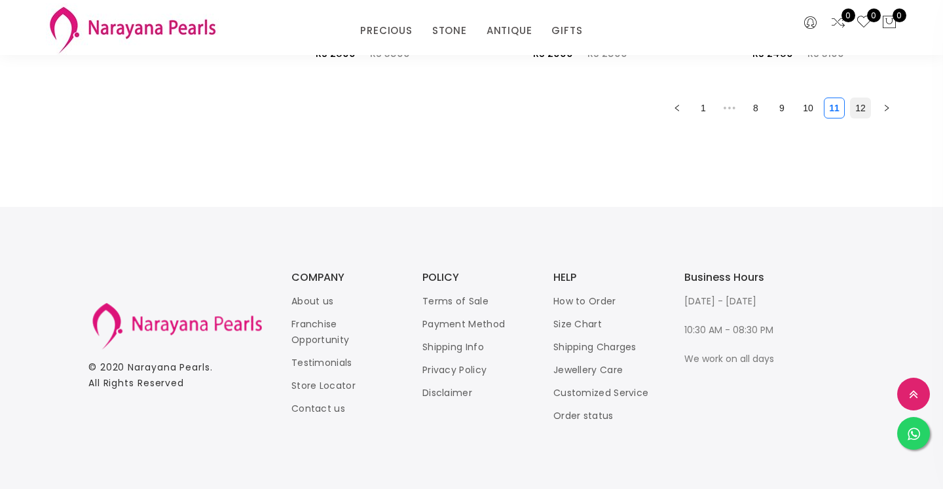
click at [857, 110] on link "12" at bounding box center [860, 108] width 20 height 20
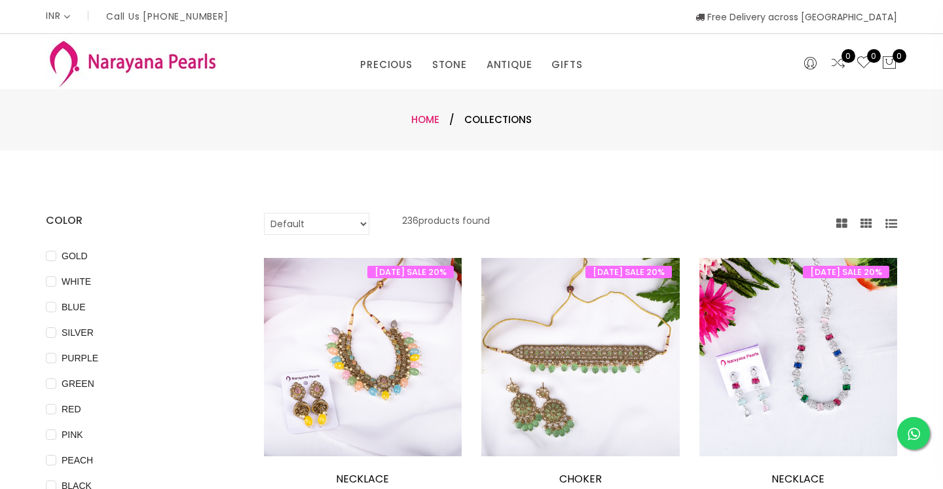
click at [426, 115] on link "Home" at bounding box center [425, 120] width 28 height 14
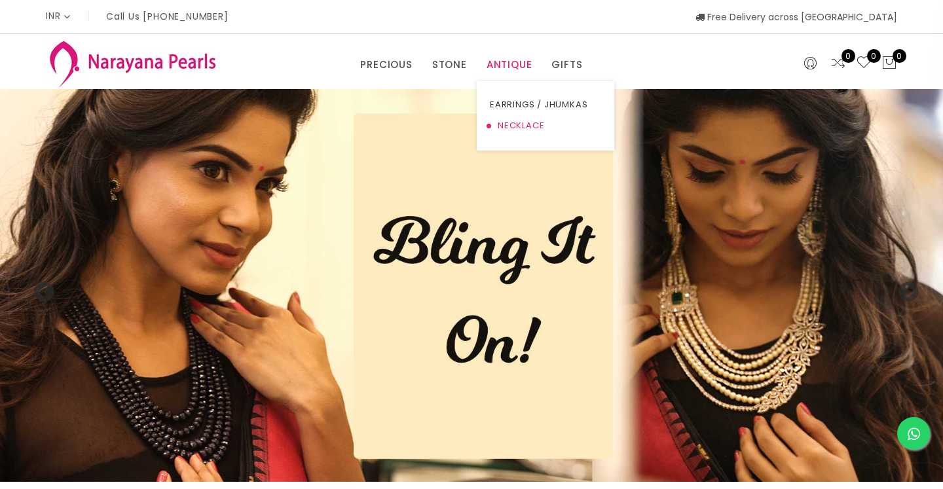
click at [511, 130] on link "NECKLACE" at bounding box center [545, 125] width 111 height 21
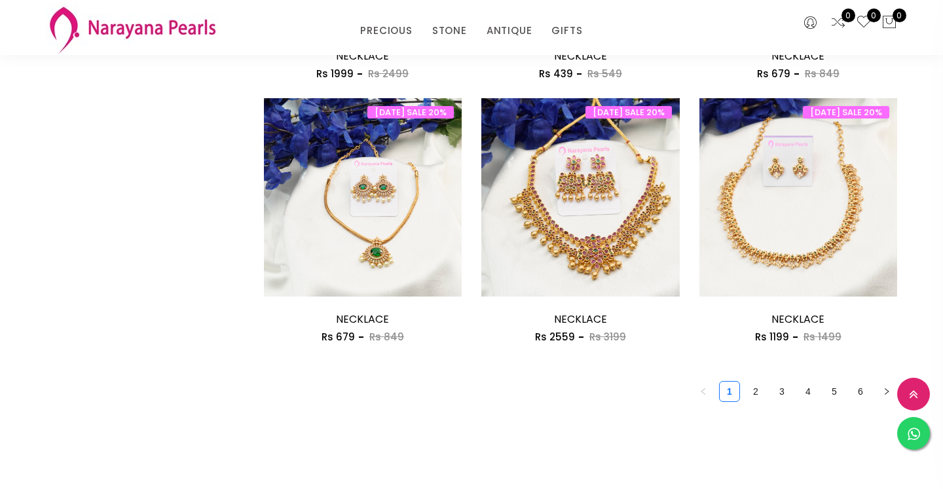
scroll to position [1690, 0]
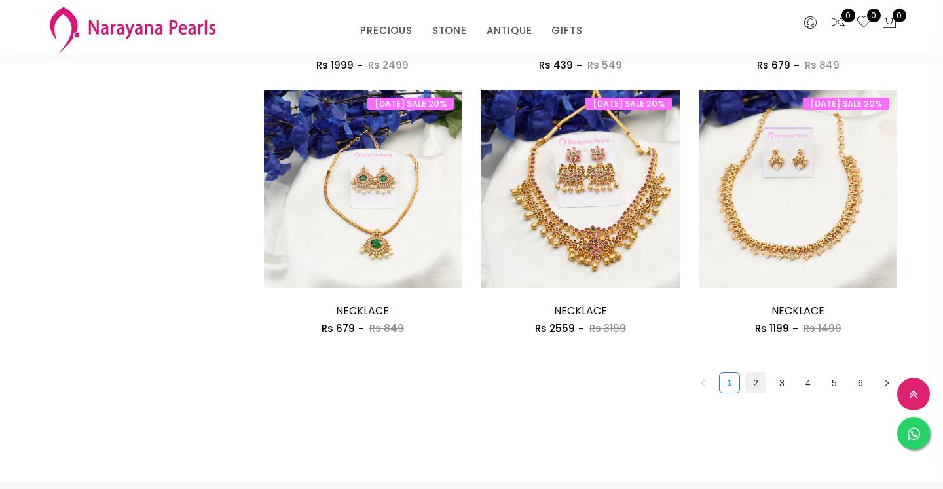
click at [757, 385] on link "2" at bounding box center [756, 383] width 20 height 20
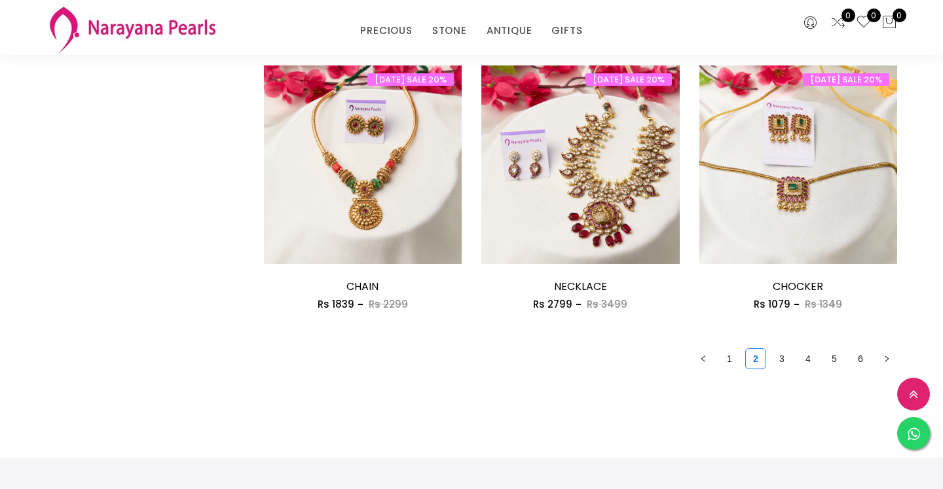
scroll to position [1715, 0]
click at [784, 362] on link "3" at bounding box center [782, 358] width 20 height 20
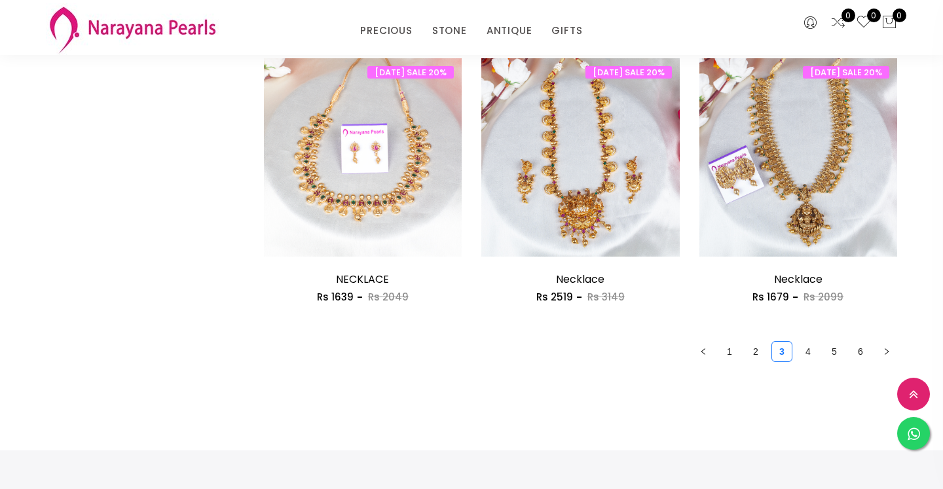
scroll to position [1724, 0]
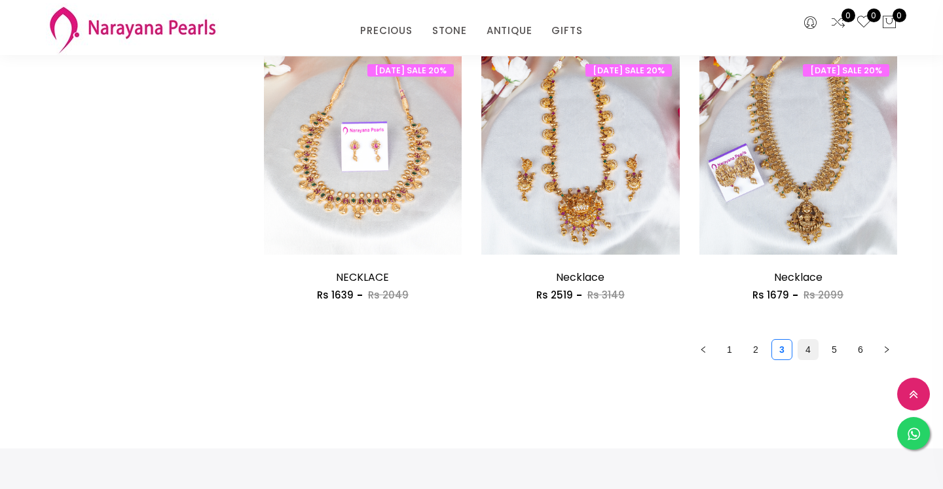
click at [807, 359] on link "4" at bounding box center [808, 350] width 20 height 20
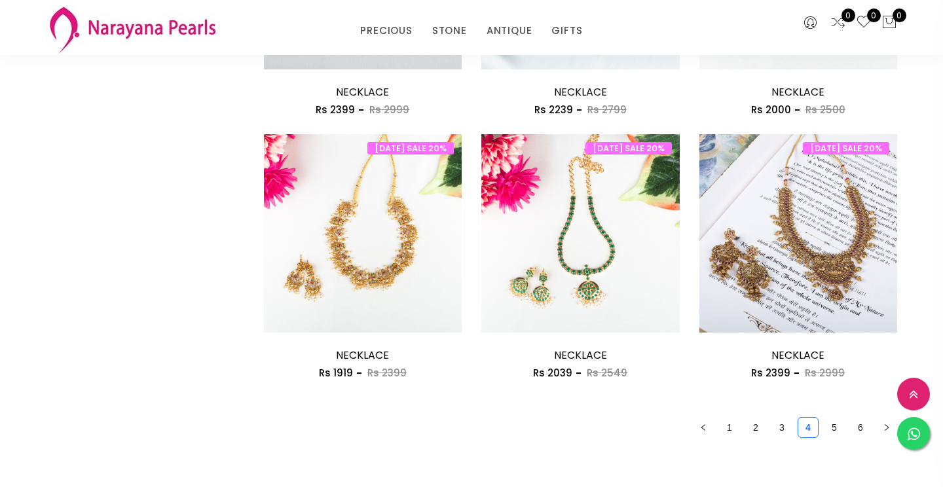
scroll to position [1646, 0]
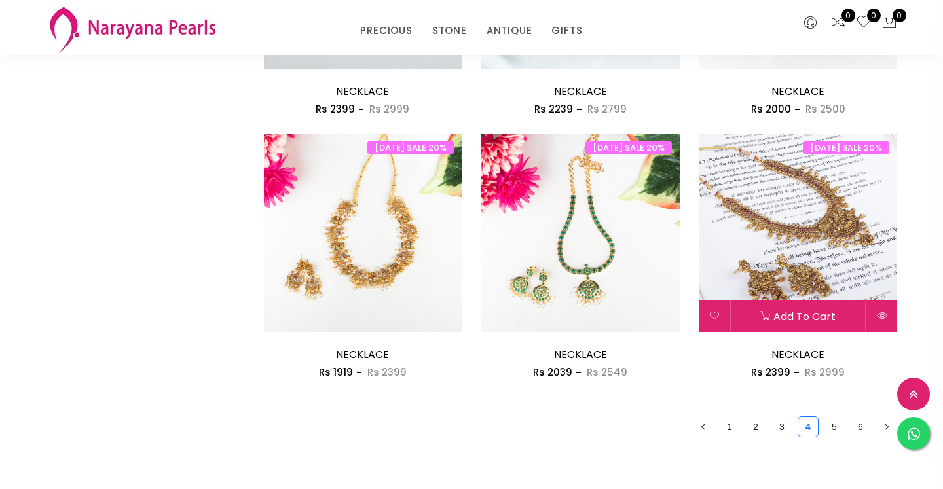
click at [774, 224] on img at bounding box center [798, 233] width 198 height 198
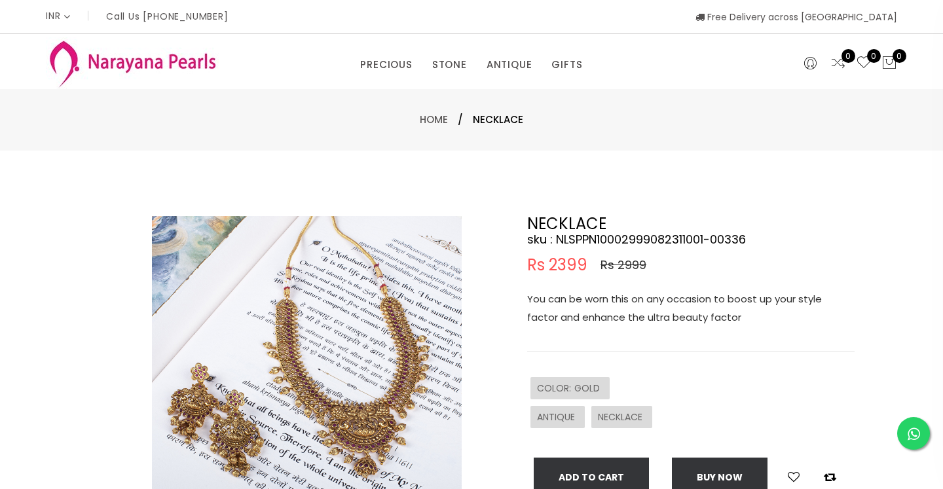
click at [409, 327] on img at bounding box center [307, 371] width 310 height 310
click at [418, 354] on img at bounding box center [307, 371] width 310 height 310
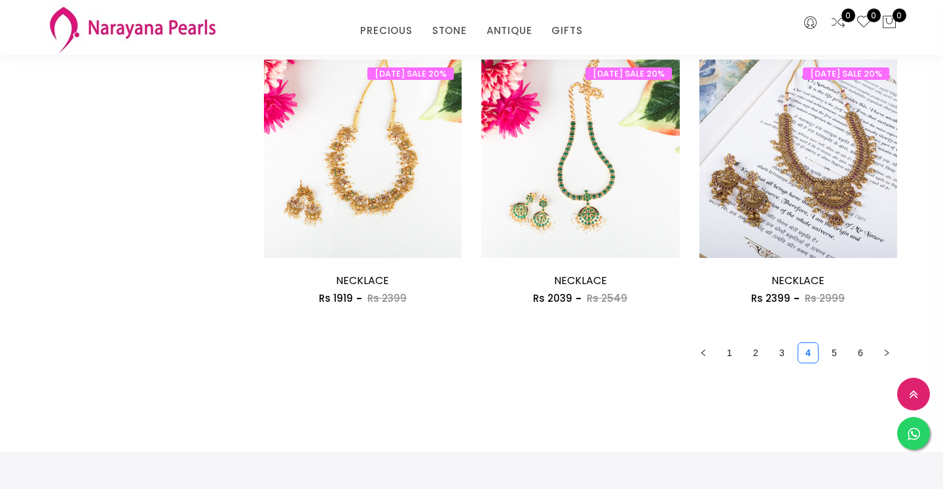
scroll to position [1722, 0]
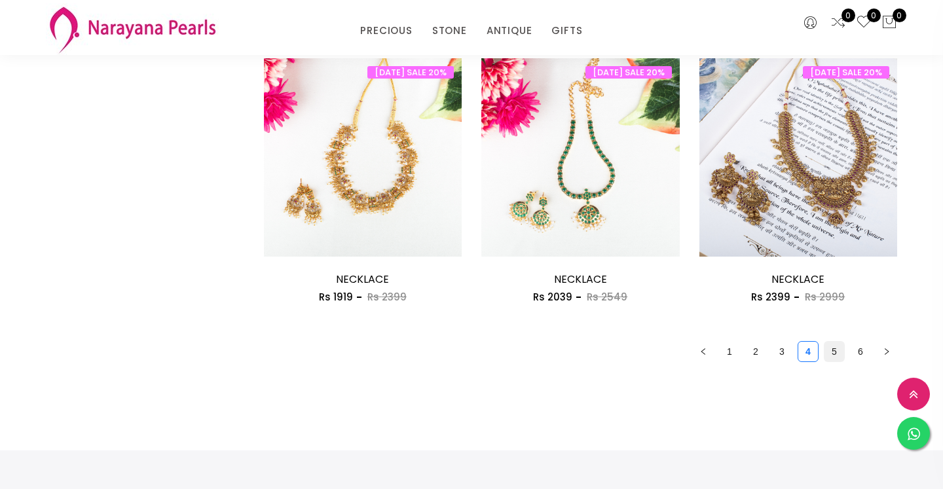
click at [837, 355] on link "5" at bounding box center [834, 352] width 20 height 20
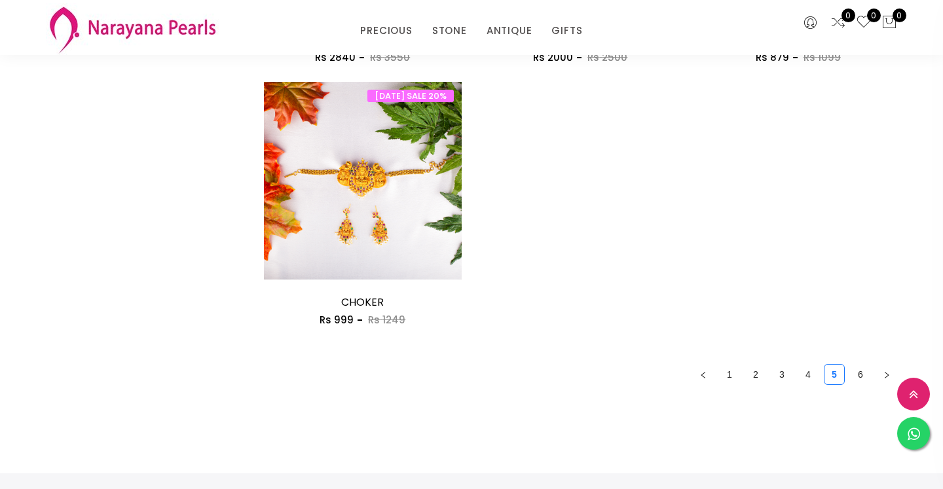
scroll to position [1750, 0]
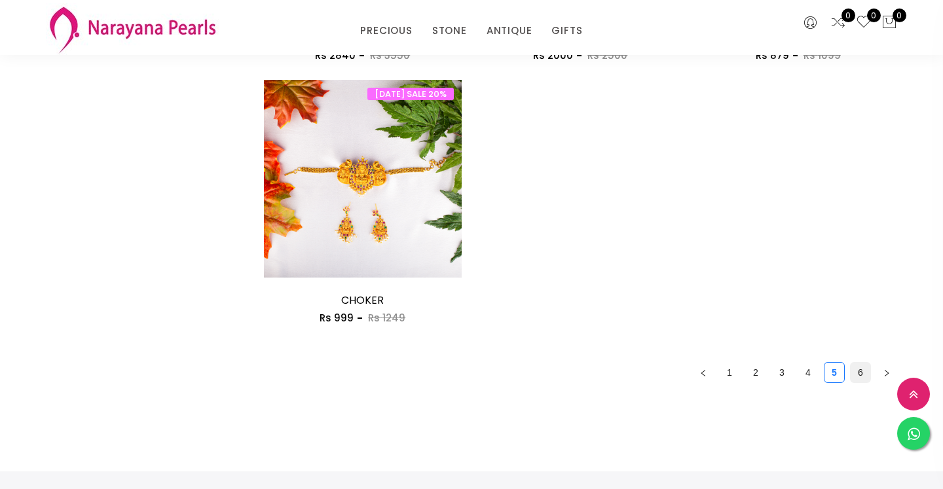
click at [859, 374] on link "6" at bounding box center [860, 373] width 20 height 20
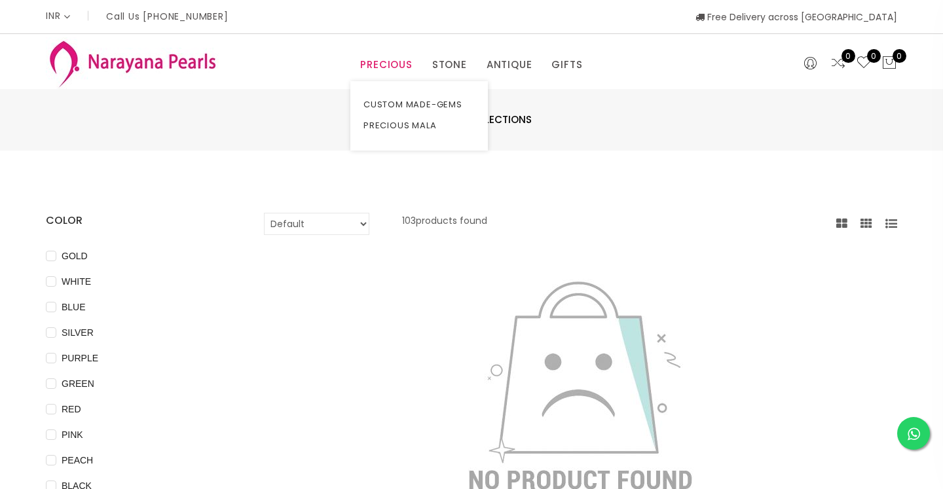
click at [409, 71] on link "PRECIOUS" at bounding box center [386, 65] width 52 height 20
click at [421, 103] on link "CUSTOM MADE-GEMS" at bounding box center [418, 104] width 111 height 21
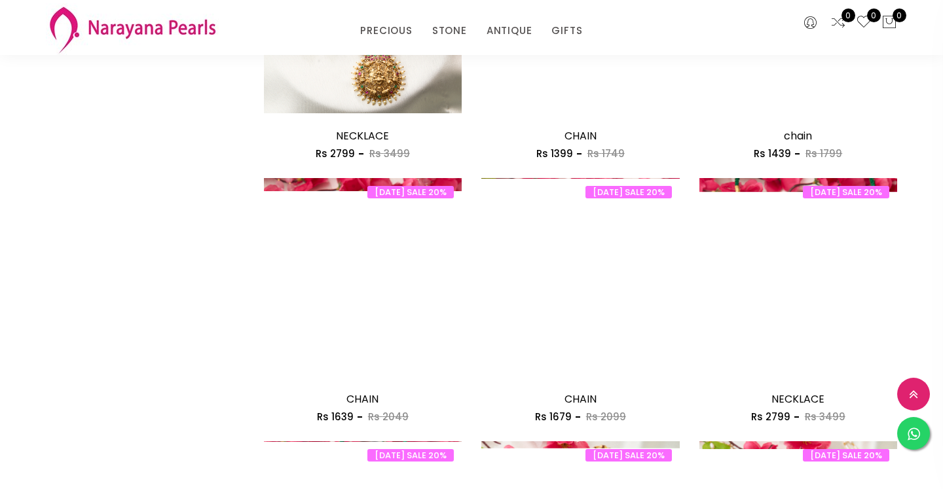
scroll to position [1079, 0]
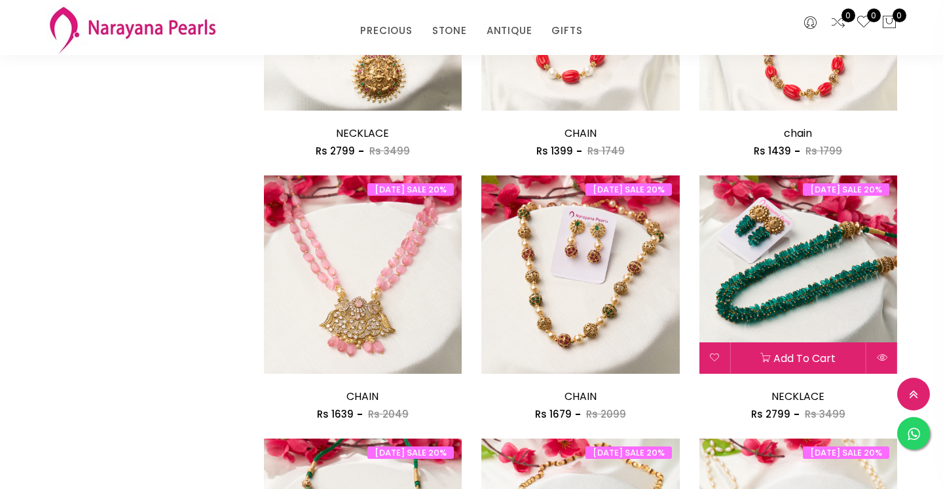
click at [818, 300] on img at bounding box center [798, 274] width 198 height 198
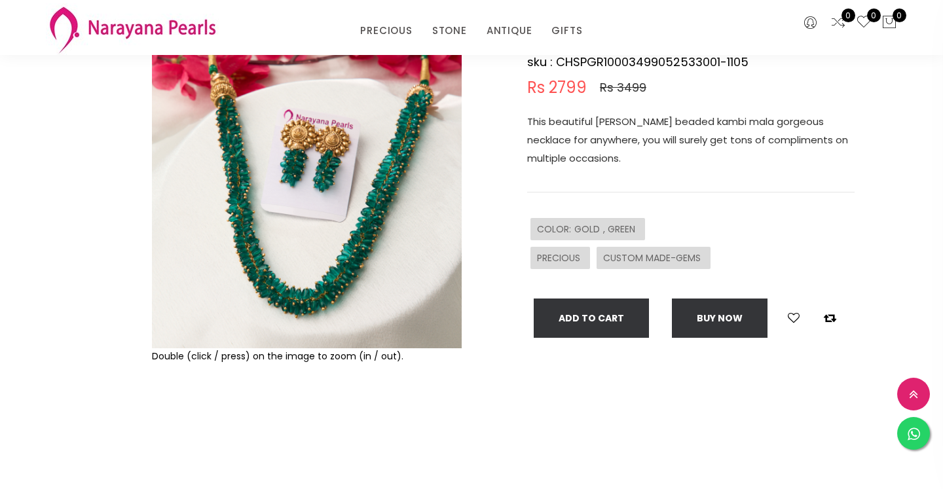
scroll to position [131, 0]
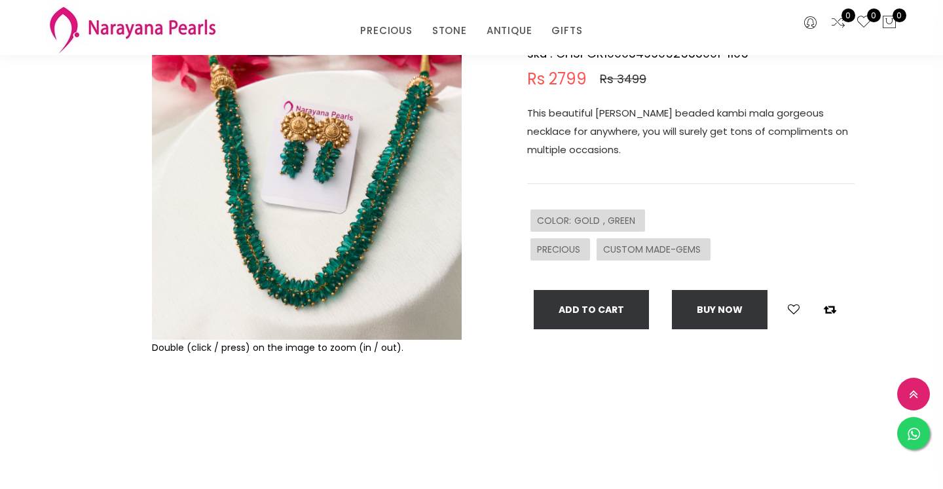
click at [374, 260] on img at bounding box center [307, 185] width 310 height 310
click at [342, 176] on img at bounding box center [307, 185] width 310 height 310
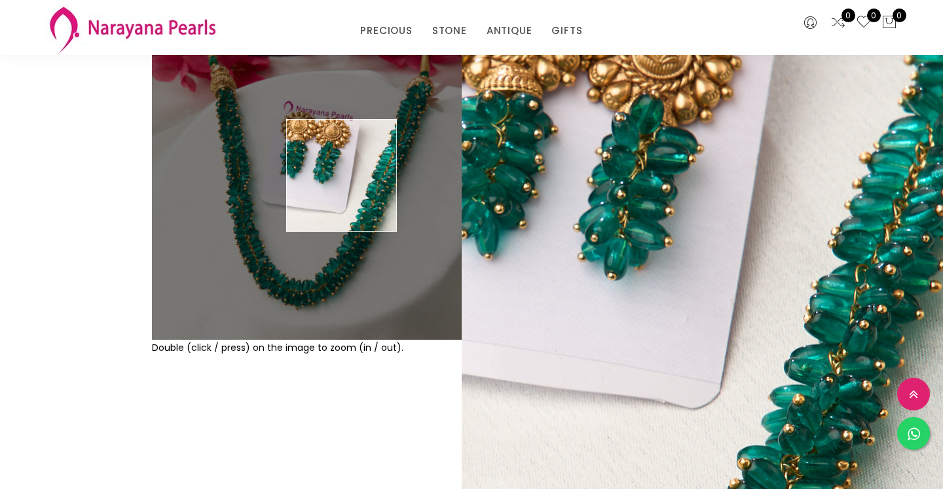
click at [342, 176] on img at bounding box center [307, 185] width 310 height 310
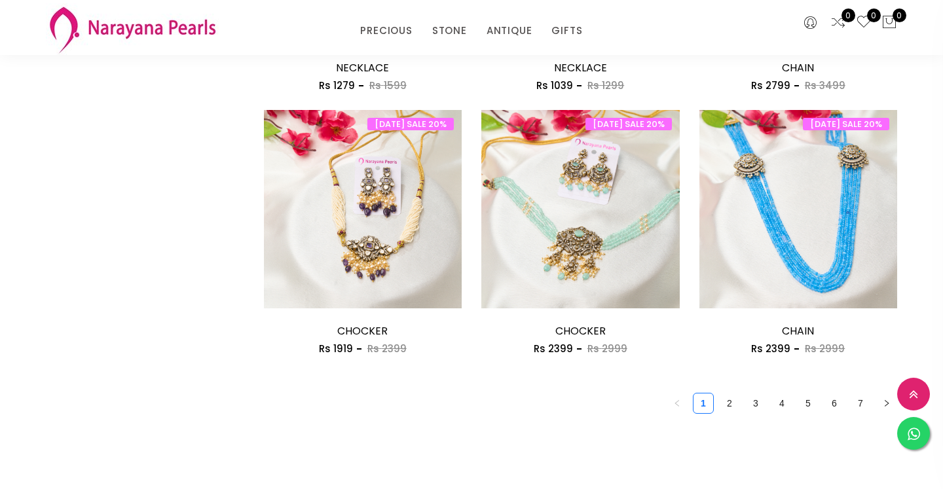
scroll to position [1699, 0]
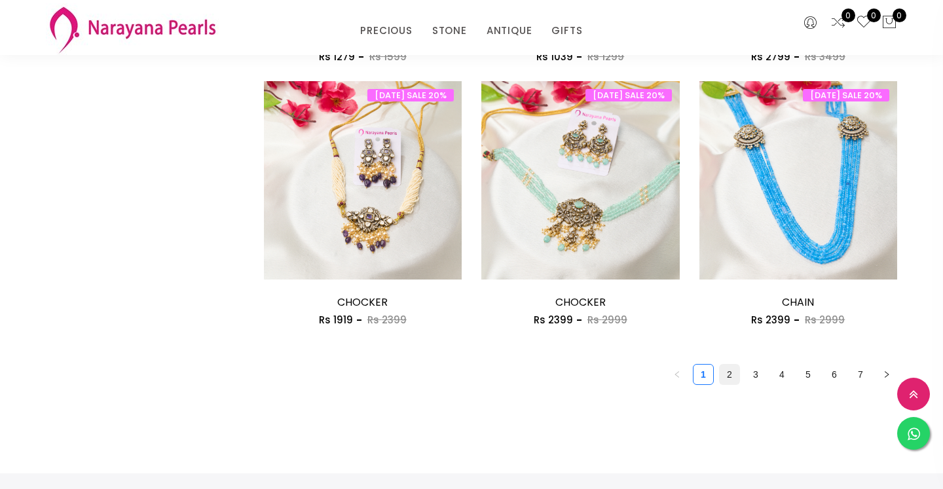
click at [730, 380] on link "2" at bounding box center [729, 375] width 20 height 20
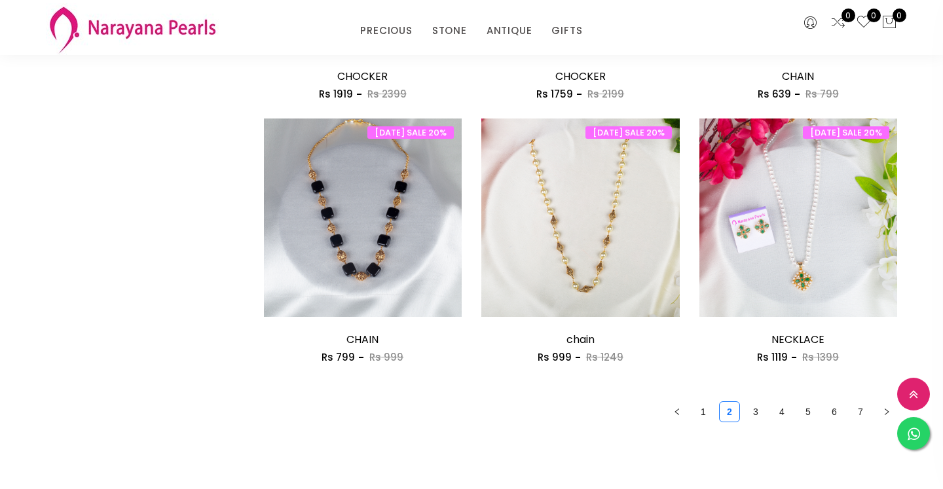
scroll to position [1663, 0]
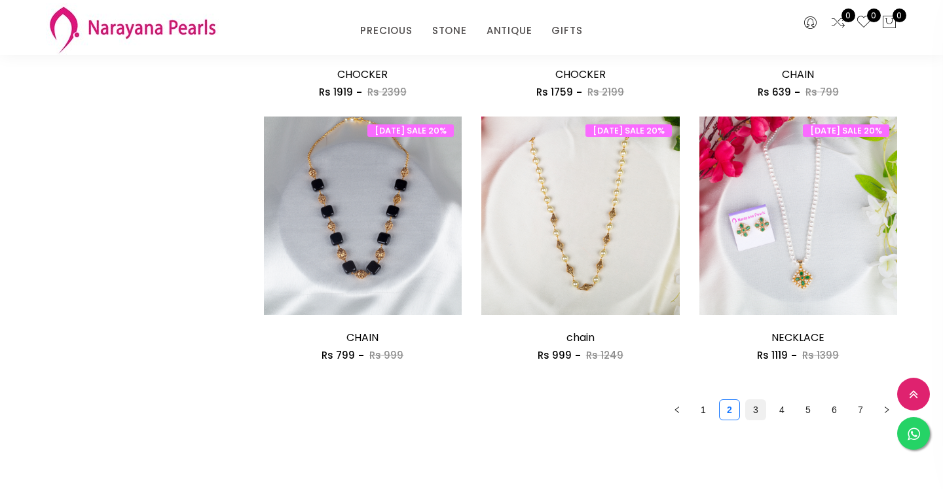
click at [756, 412] on link "3" at bounding box center [756, 410] width 20 height 20
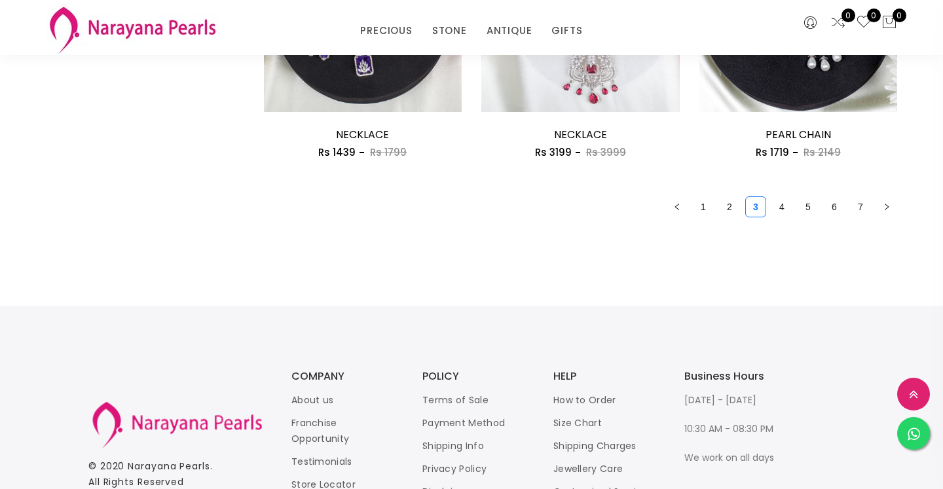
scroll to position [1873, 0]
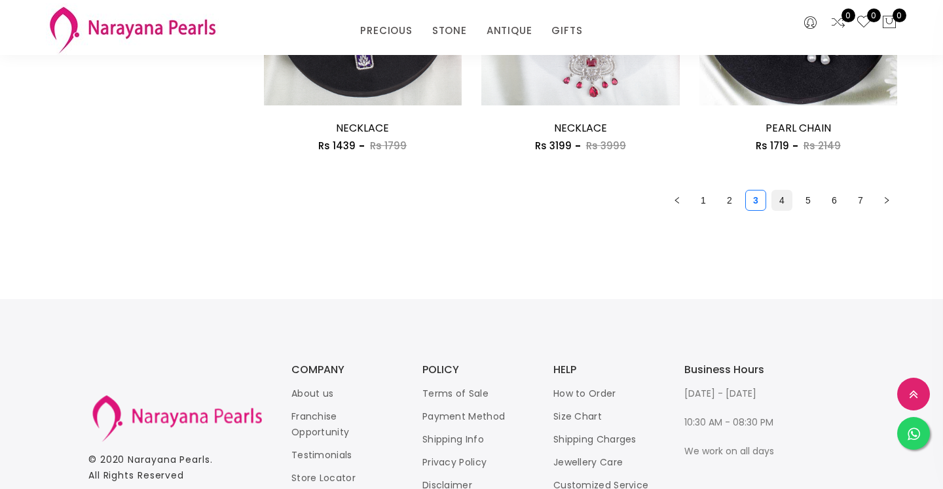
click at [780, 203] on link "4" at bounding box center [782, 200] width 20 height 20
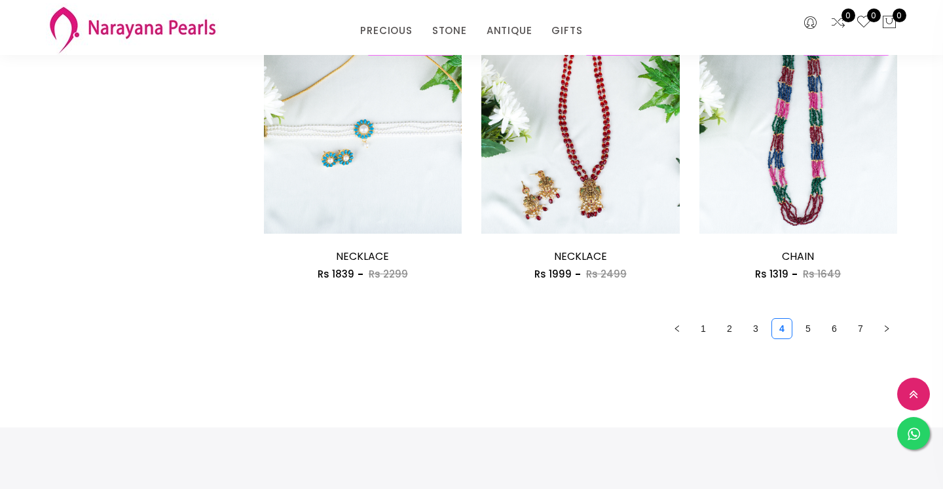
scroll to position [1751, 0]
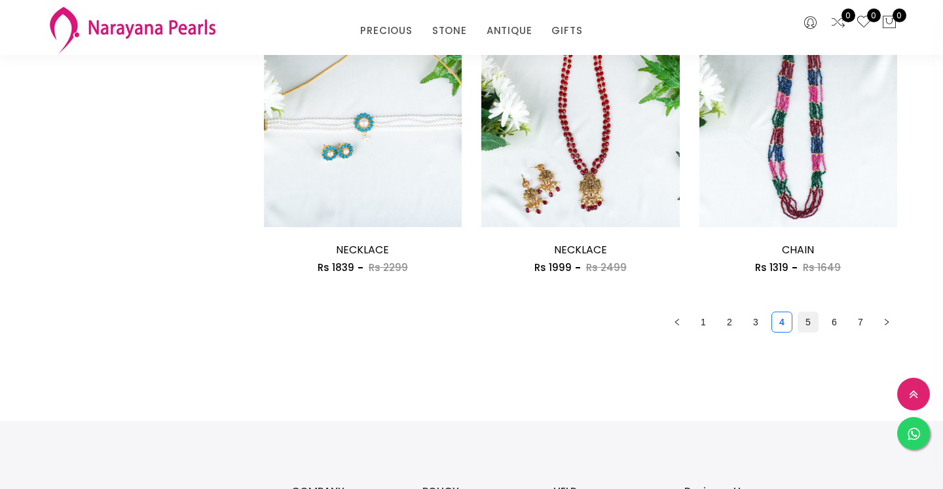
click at [805, 325] on link "5" at bounding box center [808, 322] width 20 height 20
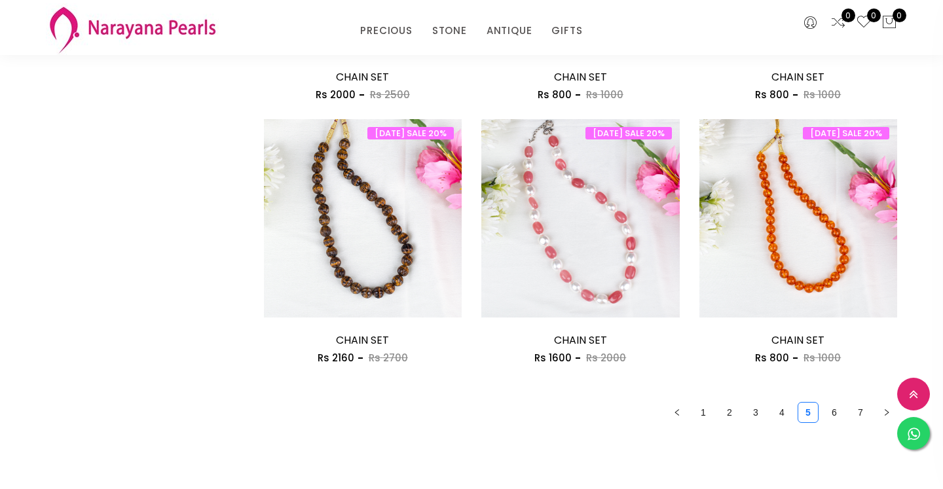
scroll to position [1670, 0]
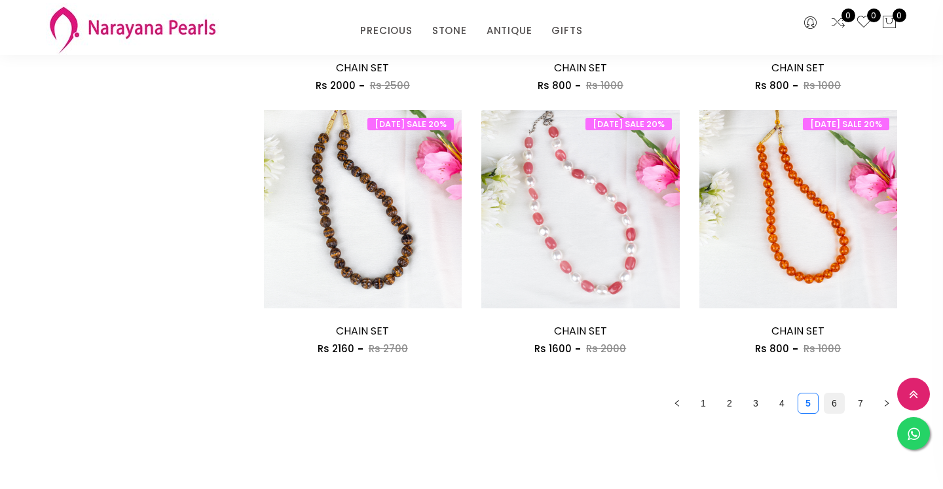
click at [835, 405] on link "6" at bounding box center [834, 403] width 20 height 20
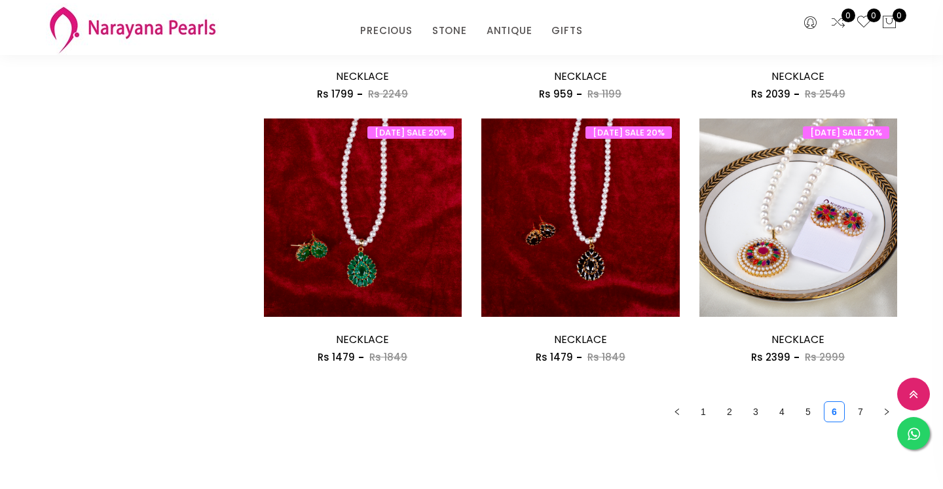
scroll to position [1677, 0]
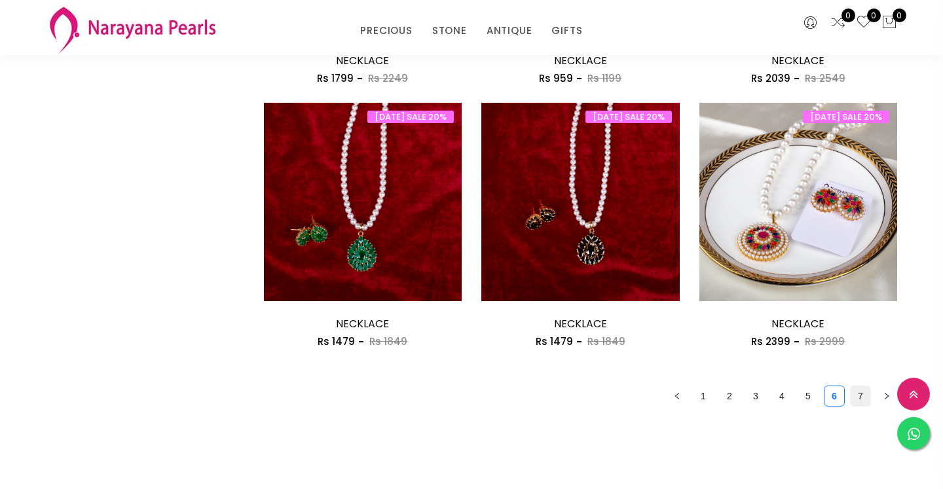
click at [856, 393] on link "7" at bounding box center [860, 396] width 20 height 20
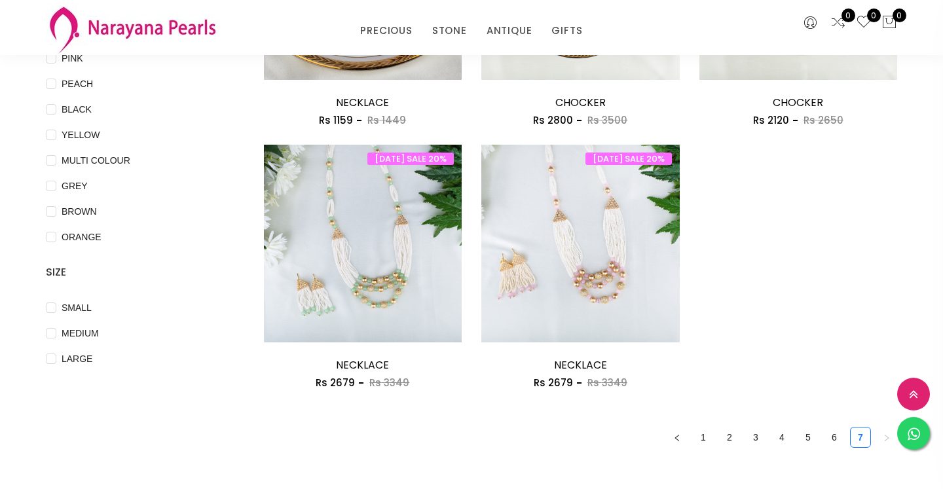
scroll to position [324, 0]
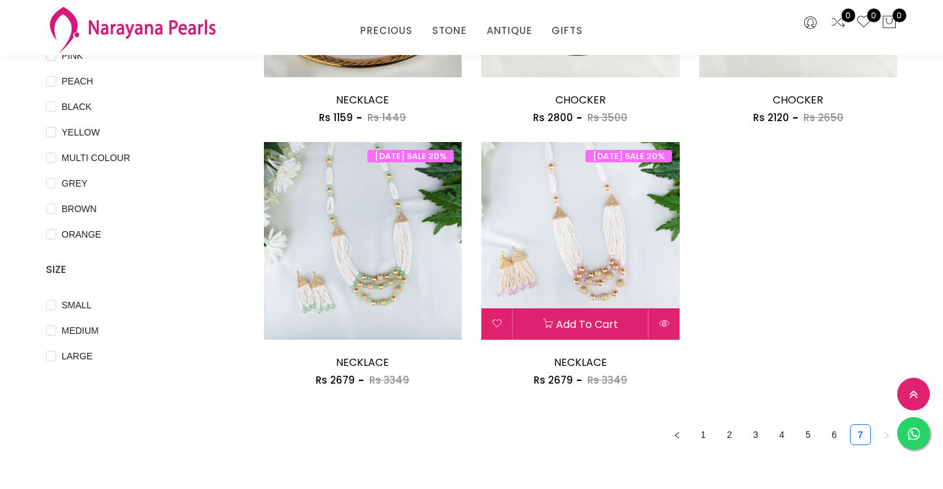
click at [587, 239] on img at bounding box center [580, 241] width 198 height 198
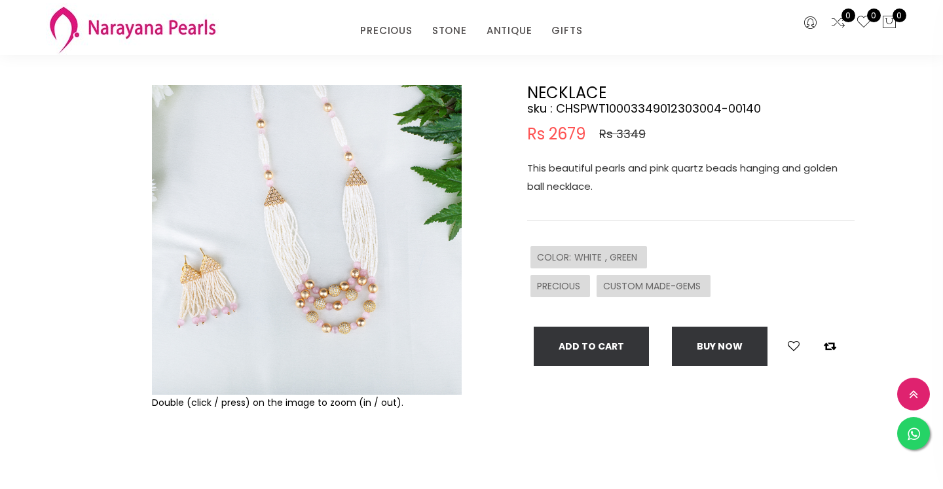
scroll to position [75, 0]
click at [356, 273] on img at bounding box center [307, 241] width 310 height 310
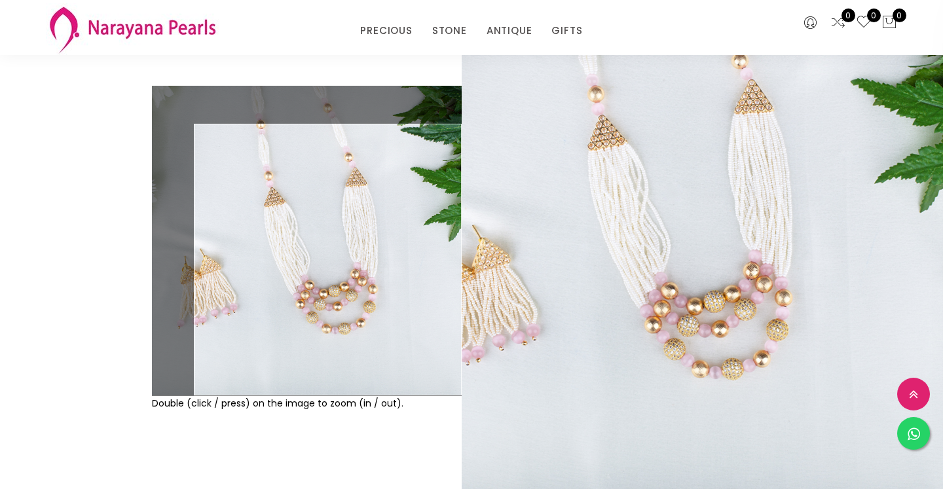
click at [356, 273] on img at bounding box center [307, 241] width 310 height 310
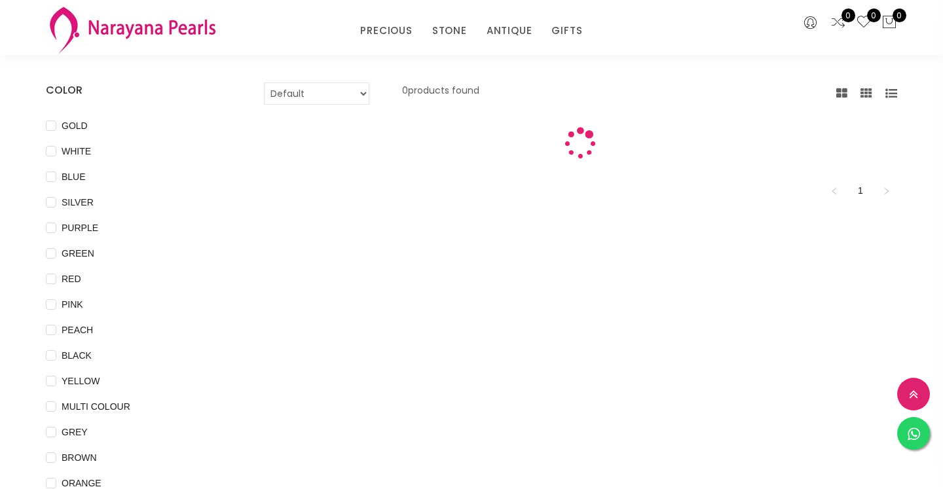
scroll to position [324, 0]
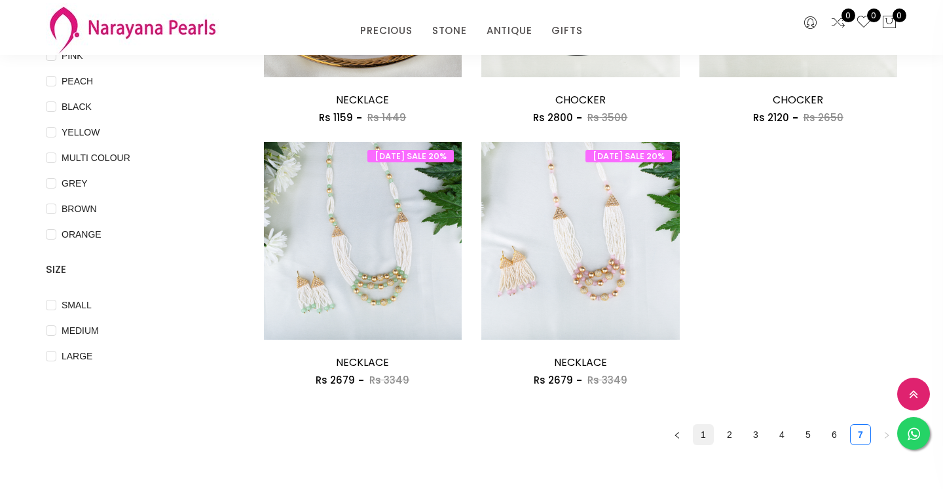
click at [704, 436] on link "1" at bounding box center [703, 435] width 20 height 20
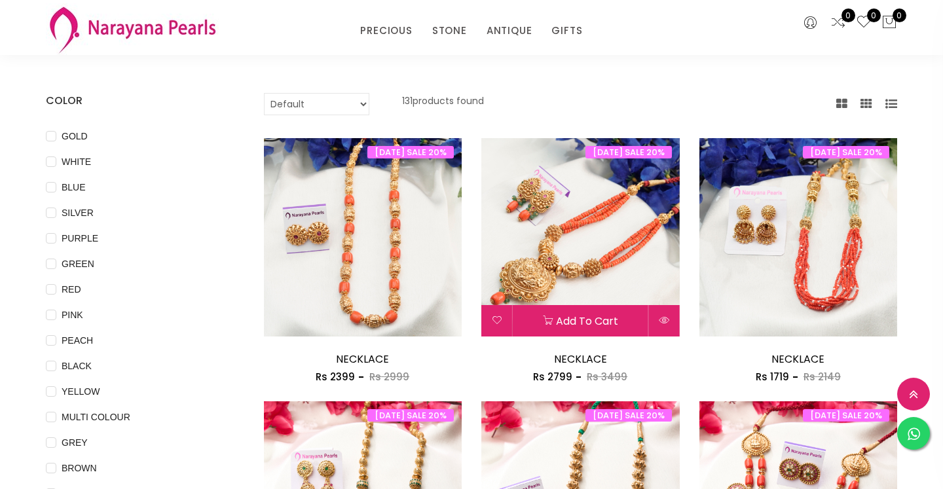
scroll to position [66, 0]
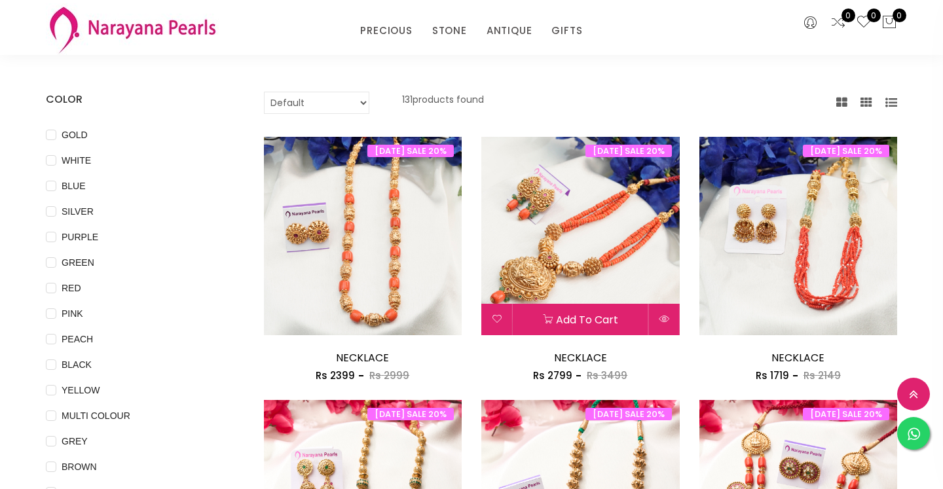
click at [621, 241] on img at bounding box center [580, 236] width 198 height 198
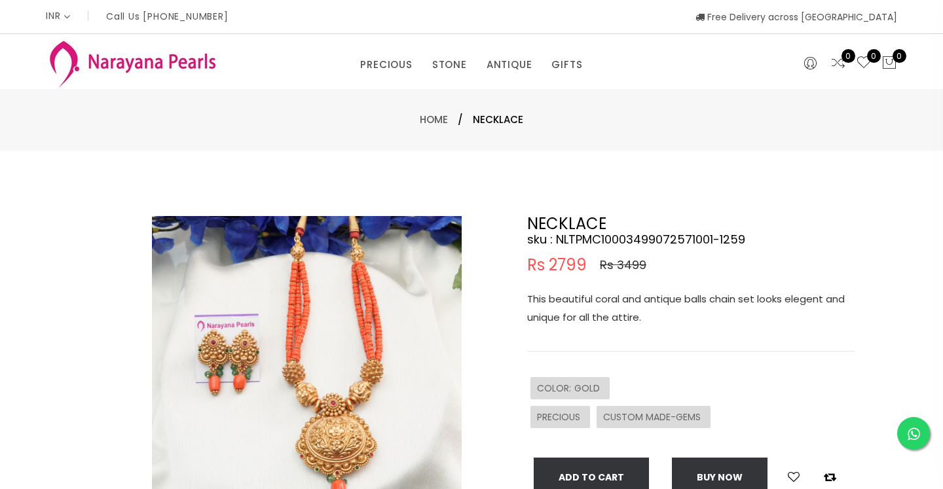
click at [383, 311] on img at bounding box center [307, 371] width 310 height 310
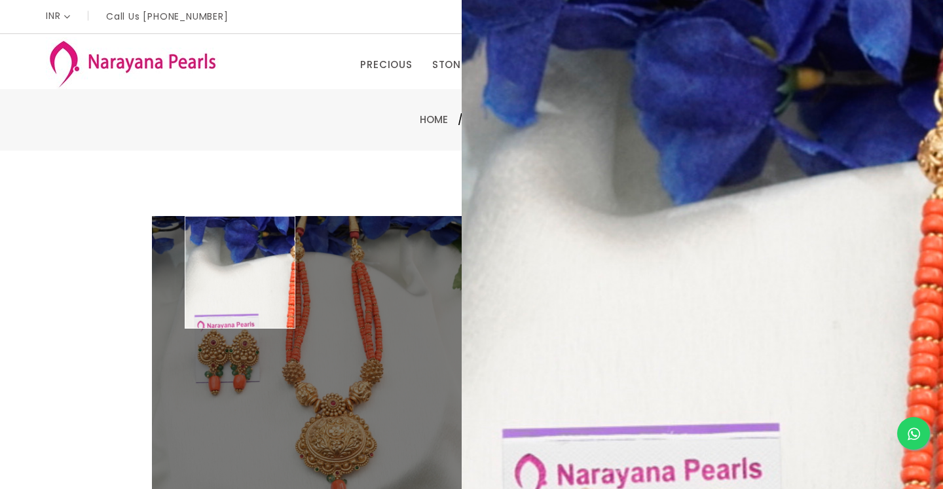
click at [45, 122] on div "Home / NECKLACE" at bounding box center [471, 120] width 943 height 62
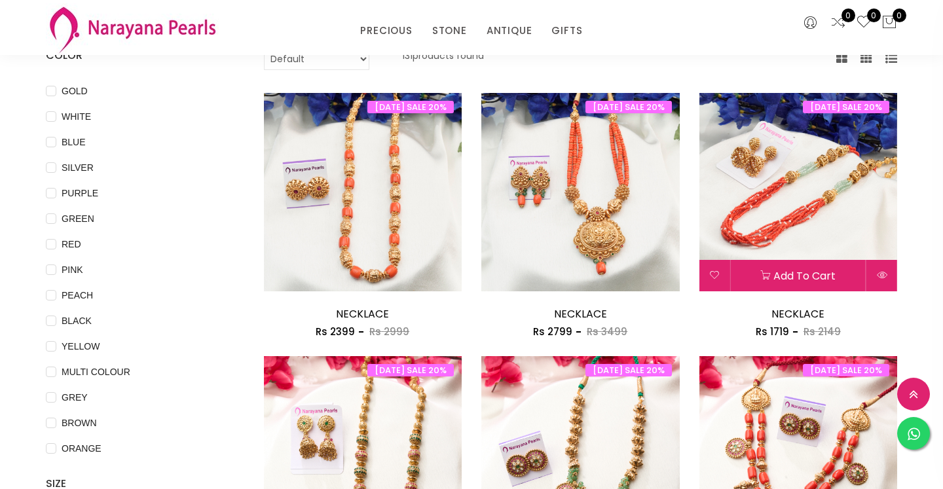
scroll to position [170, 0]
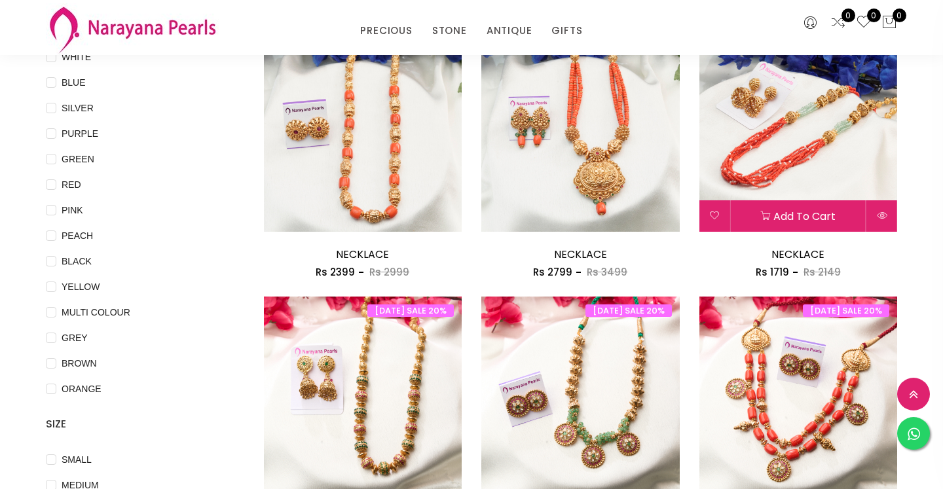
click at [794, 147] on img at bounding box center [798, 132] width 198 height 198
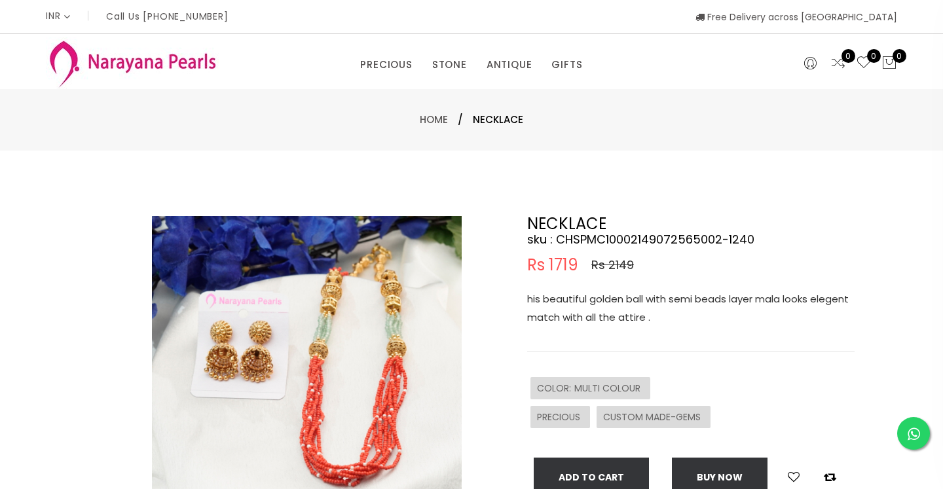
click at [402, 385] on img at bounding box center [307, 371] width 310 height 310
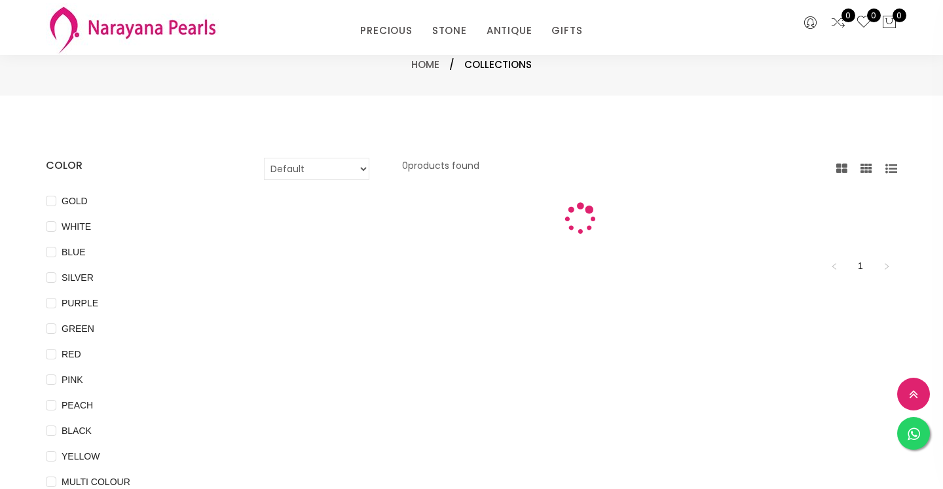
scroll to position [170, 0]
